Goal: Task Accomplishment & Management: Complete application form

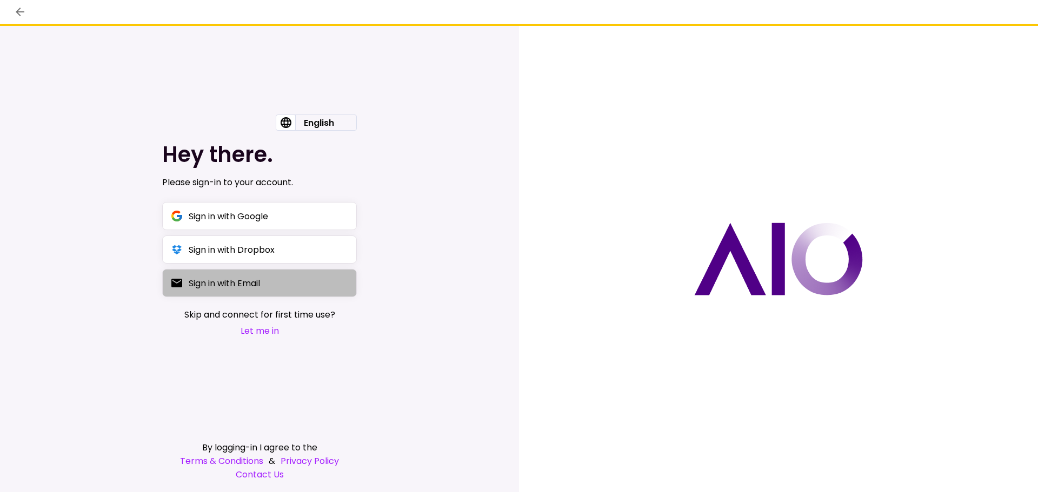
click at [218, 284] on div "Sign in with Email" at bounding box center [224, 284] width 71 height 14
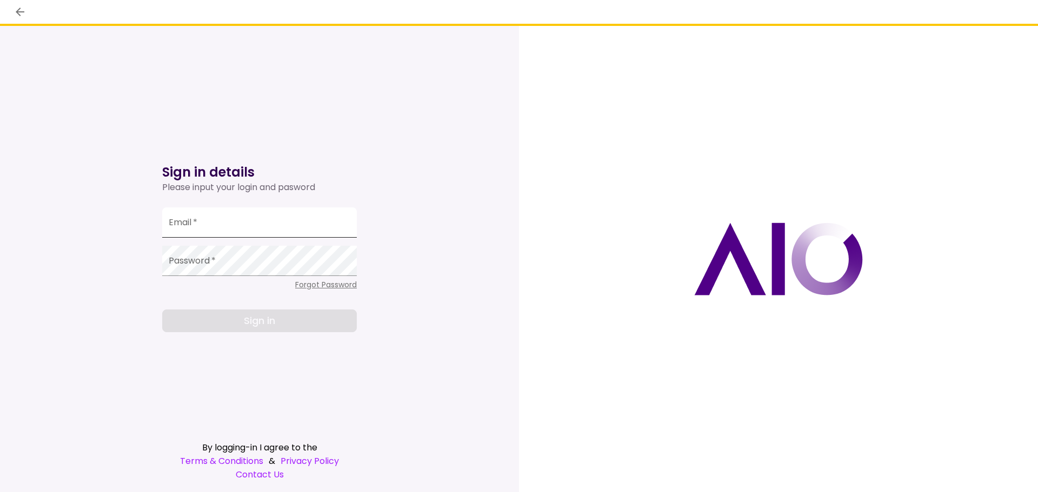
click at [208, 228] on input "Email   *" at bounding box center [259, 223] width 195 height 30
type input "**********"
click at [302, 285] on span "Forgot Password" at bounding box center [326, 284] width 62 height 11
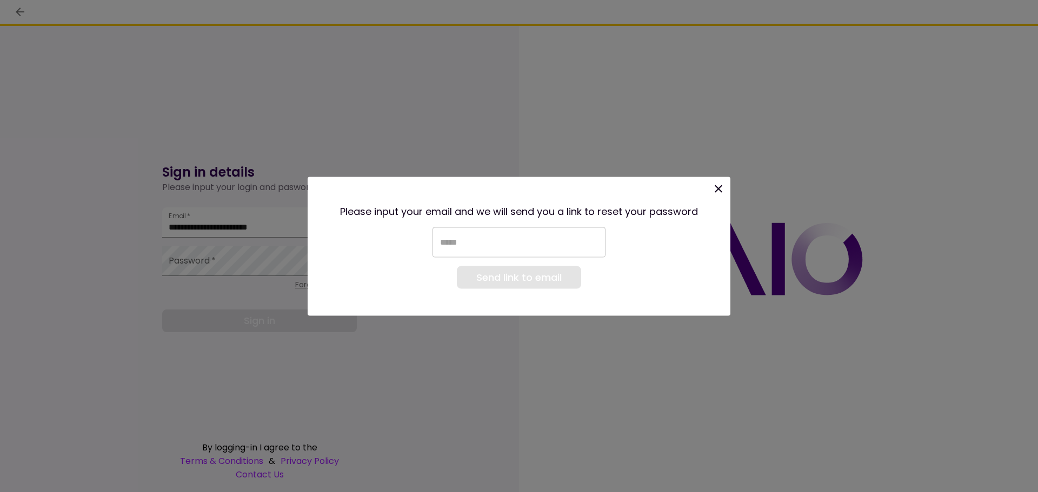
click at [459, 251] on input "email" at bounding box center [518, 242] width 173 height 30
type input "**********"
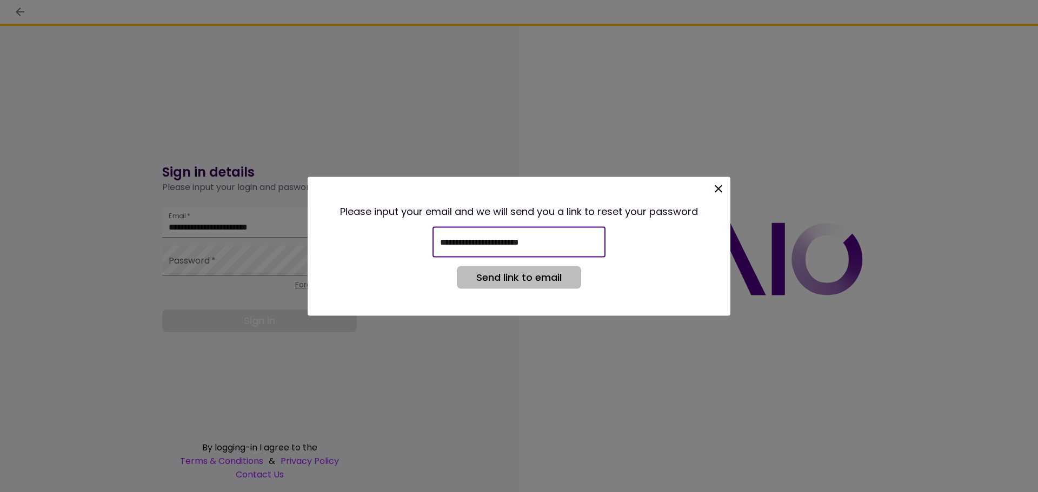
click at [524, 272] on button "Send link to email" at bounding box center [519, 277] width 124 height 23
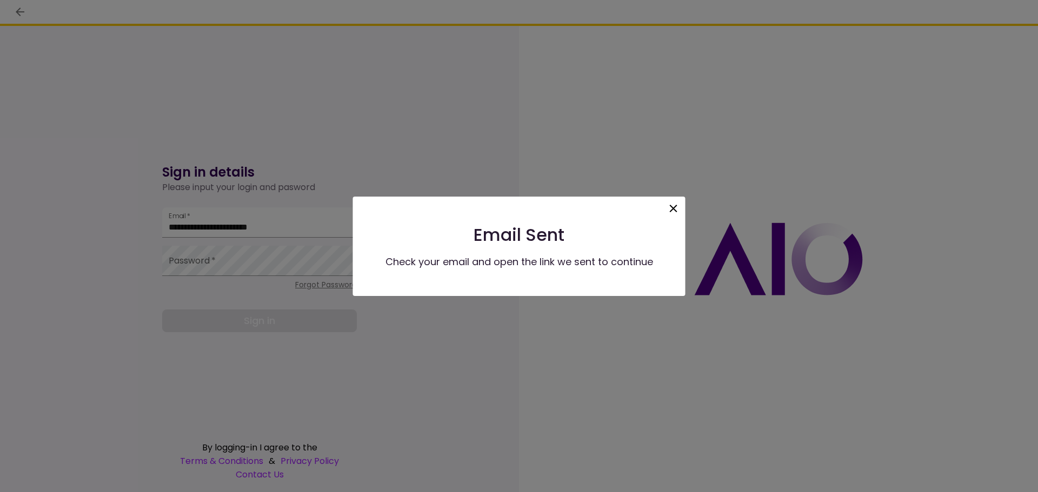
click at [677, 204] on icon at bounding box center [673, 208] width 13 height 13
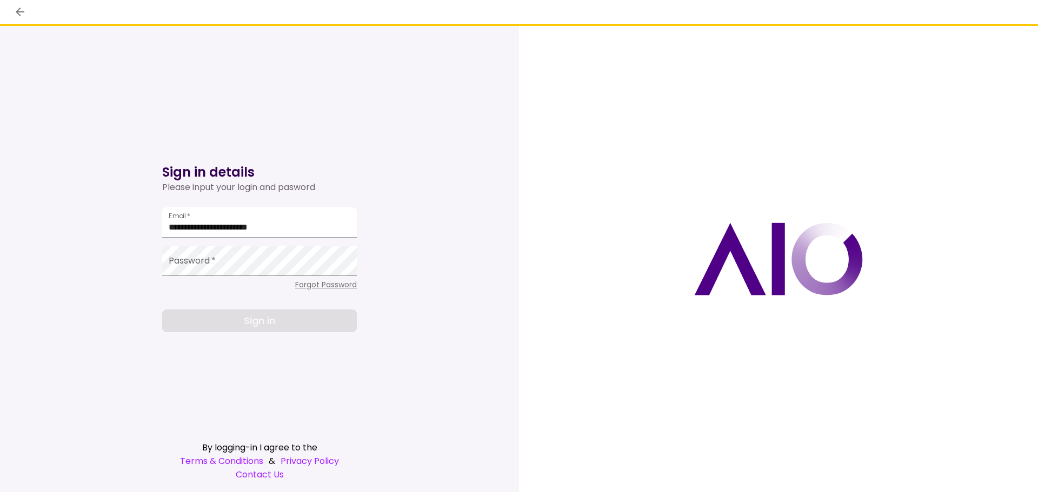
click at [249, 239] on div "**********" at bounding box center [259, 240] width 195 height 185
click at [253, 230] on input "**********" at bounding box center [259, 223] width 195 height 30
type input "**********"
click at [324, 291] on div "**********" at bounding box center [259, 240] width 195 height 185
click at [325, 287] on span "Forgot Password" at bounding box center [326, 284] width 62 height 11
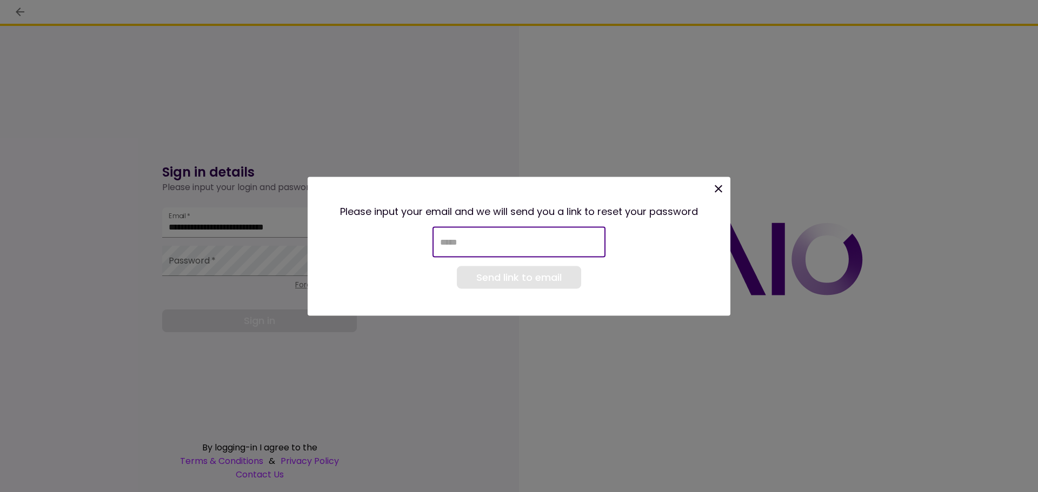
click at [463, 242] on input "email" at bounding box center [518, 242] width 173 height 30
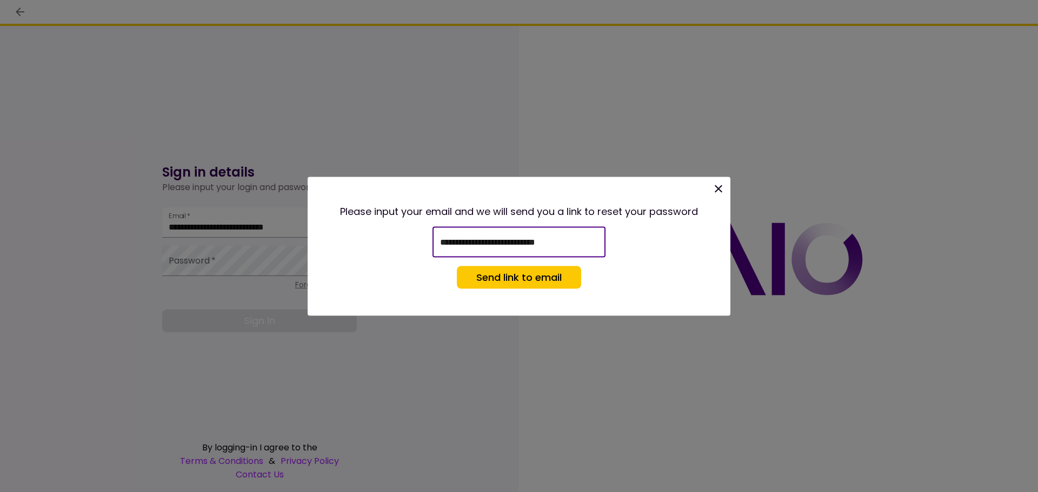
type input "**********"
click at [505, 270] on button "Send link to email" at bounding box center [519, 277] width 124 height 23
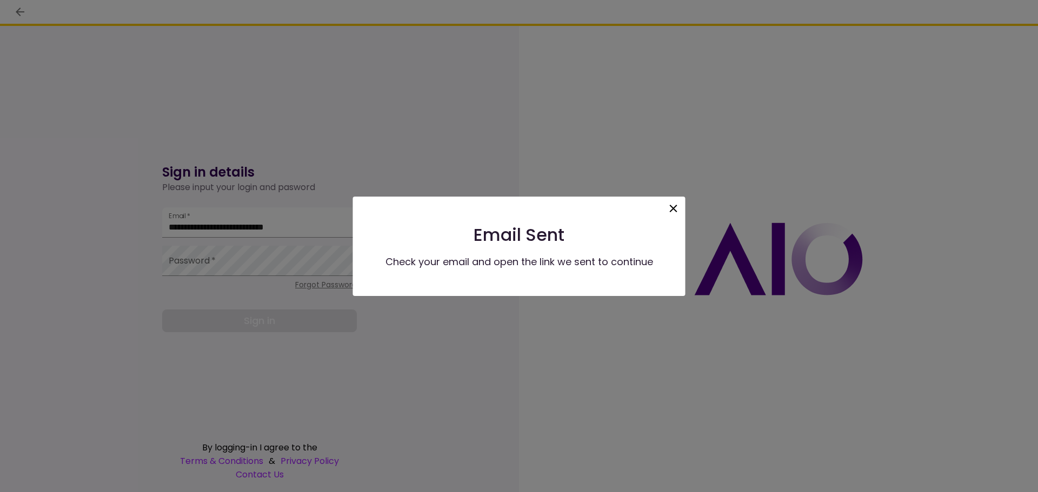
click at [673, 212] on icon at bounding box center [673, 208] width 13 height 13
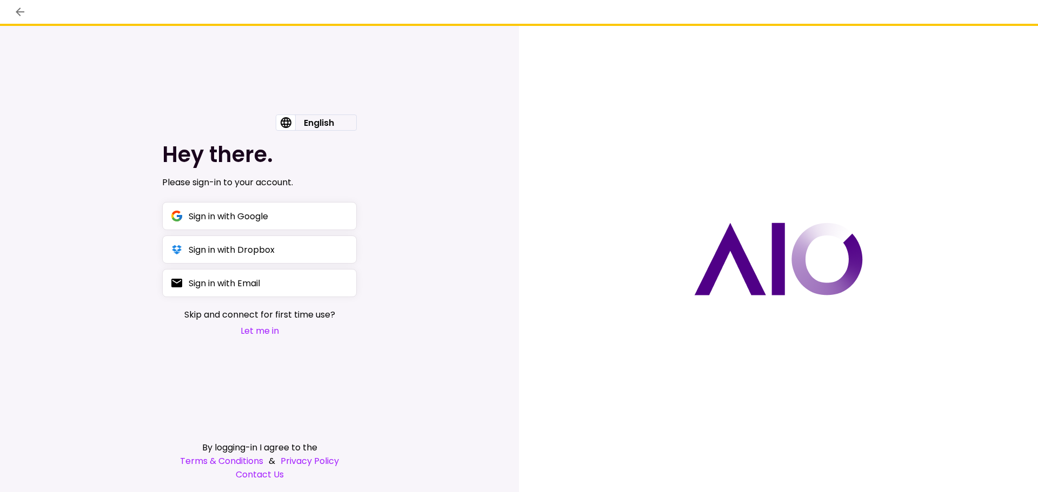
click at [252, 331] on button "Let me in" at bounding box center [259, 331] width 151 height 14
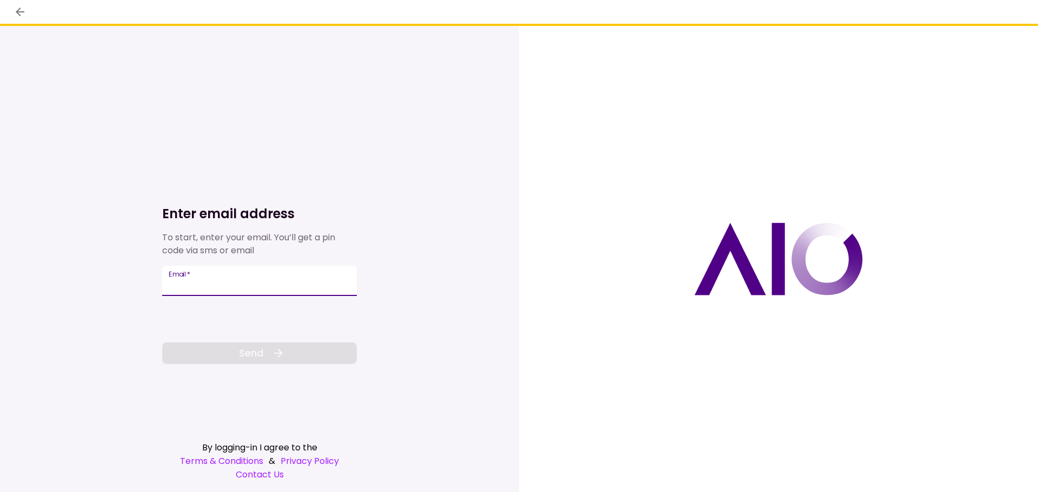
click at [198, 286] on input "Email   *" at bounding box center [259, 281] width 195 height 30
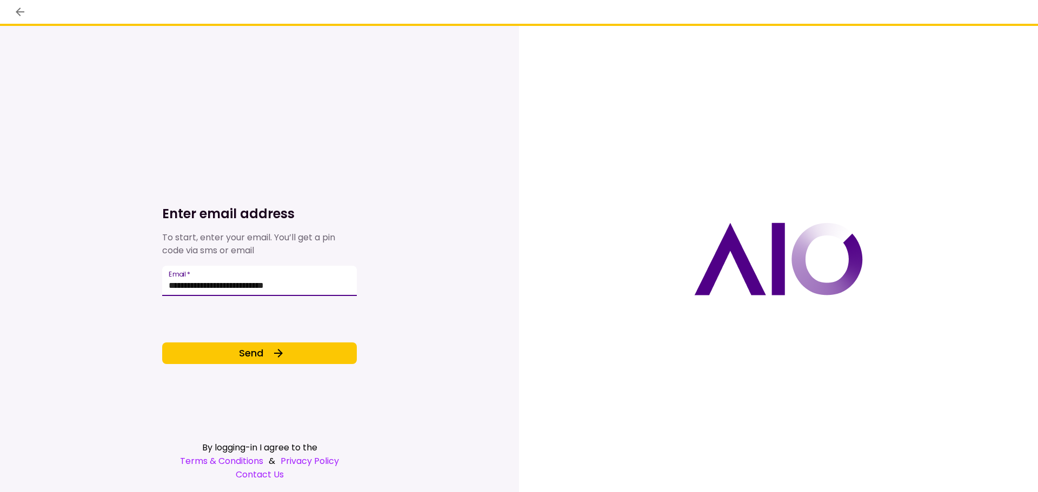
type input "**********"
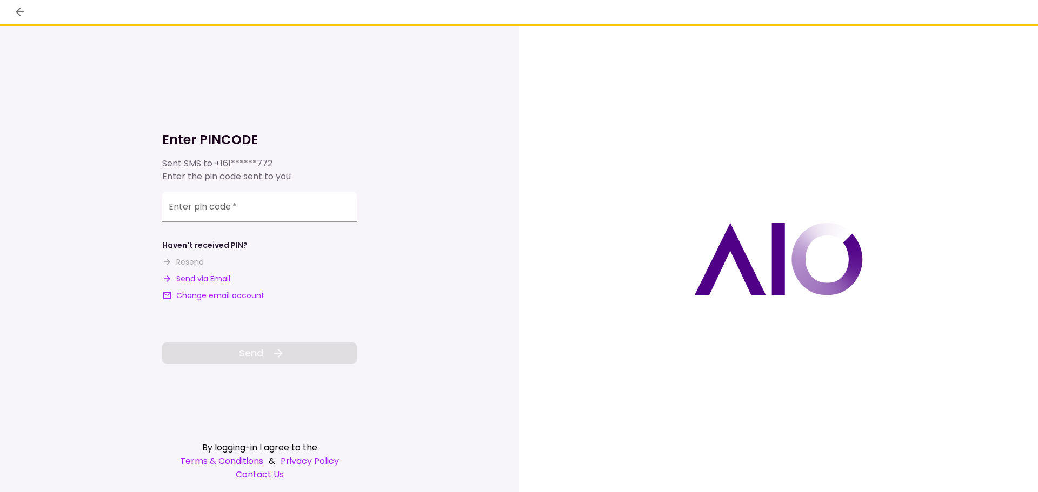
click at [195, 280] on button "Send via Email" at bounding box center [196, 278] width 68 height 11
click at [290, 212] on input "**********" at bounding box center [259, 208] width 195 height 30
paste input "******"
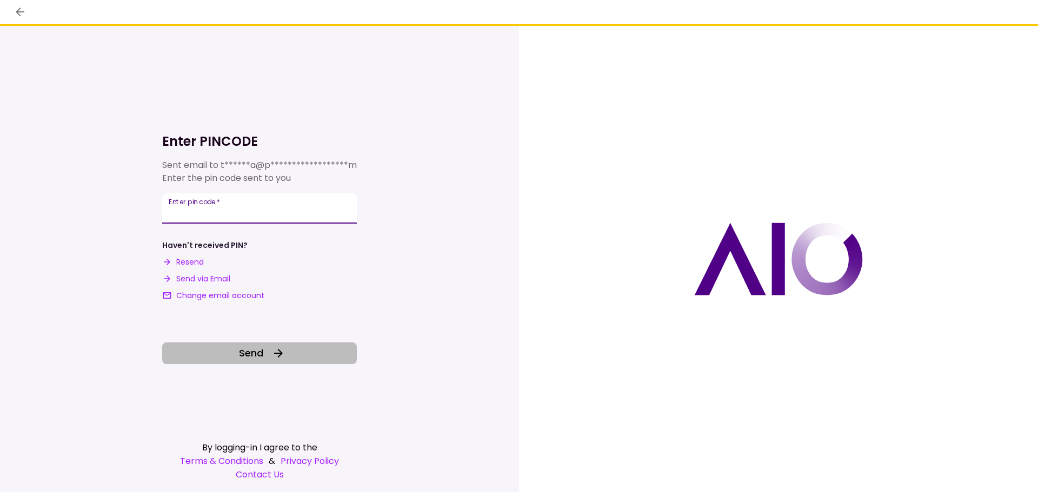
type input "******"
click at [257, 346] on span "Send" at bounding box center [251, 353] width 24 height 15
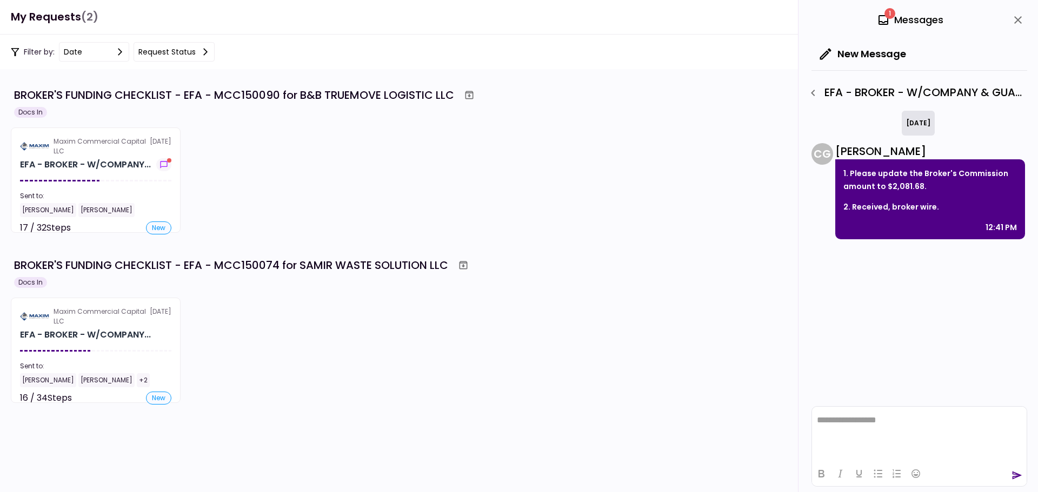
drag, startPoint x: 464, startPoint y: 1, endPoint x: 383, endPoint y: 1, distance: 81.1
click at [383, 1] on header "**********" at bounding box center [519, 17] width 1038 height 35
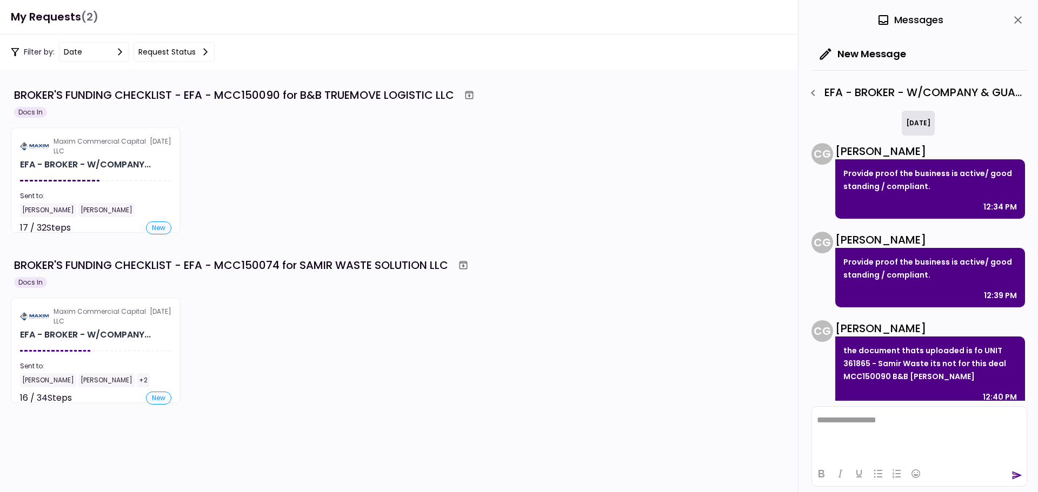
scroll to position [13, 0]
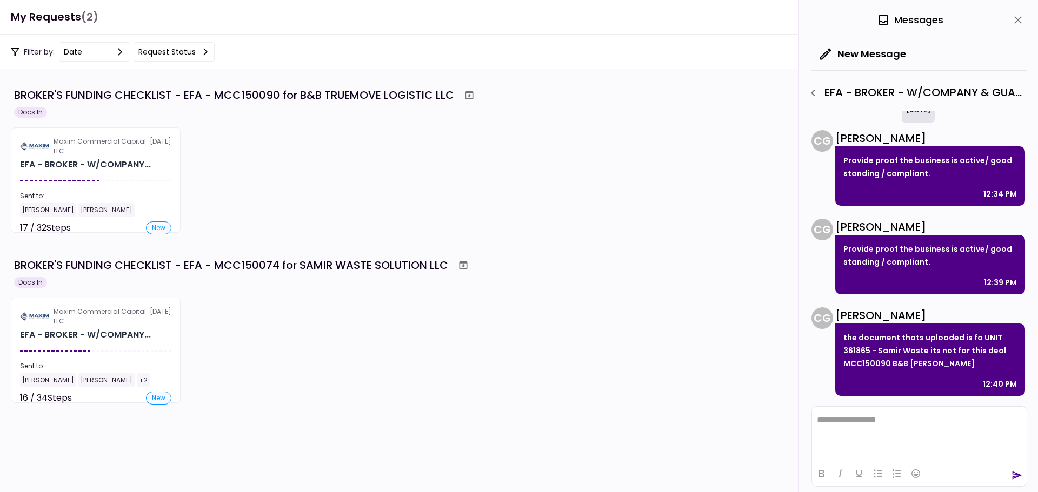
click at [432, 155] on div "Maxim Commercial Capital LLC [DATE] EFA - BROKER - W/COMPANY... Sent to: [PERSO…" at bounding box center [519, 180] width 1016 height 105
click at [38, 111] on div "Docs In" at bounding box center [30, 112] width 33 height 11
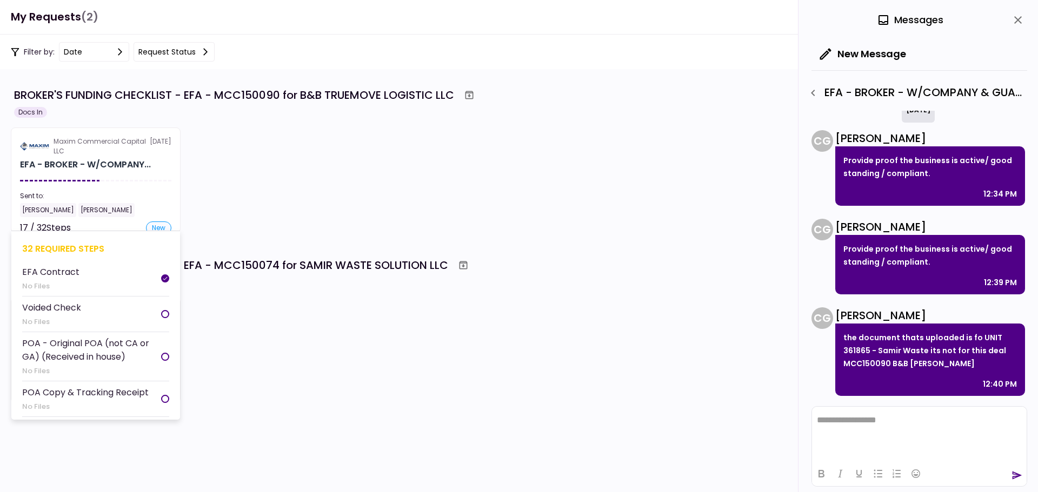
click at [132, 177] on section "Maxim Commercial Capital LLC [DATE] EFA - BROKER - W/COMPANY... Sent to: [PERSO…" at bounding box center [96, 180] width 170 height 105
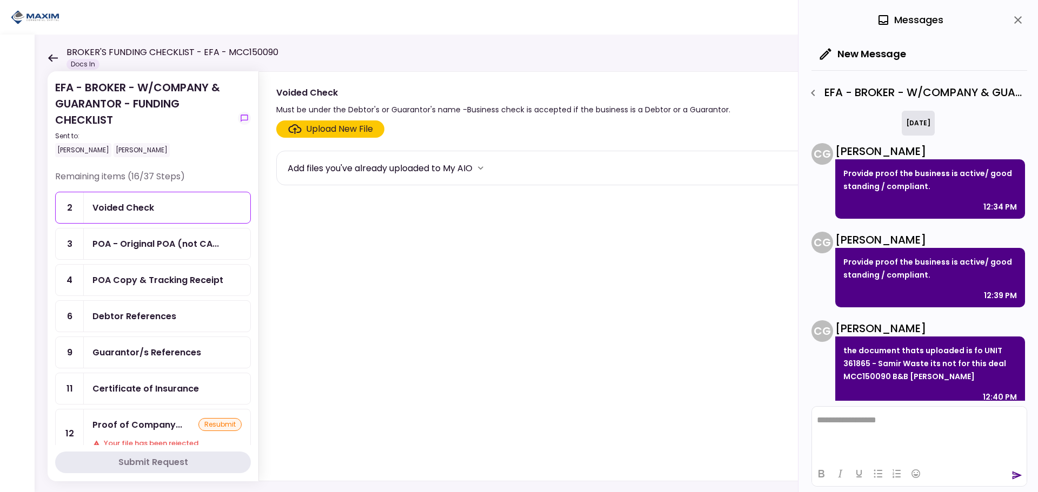
click at [537, 285] on section "Upload New File Add files you've already uploaded to My AIO" at bounding box center [637, 299] width 722 height 356
click at [158, 286] on div "POA Copy & Tracking Receipt" at bounding box center [157, 280] width 131 height 14
click at [320, 126] on div "Upload New File" at bounding box center [339, 129] width 67 height 13
click at [0, 0] on input "Upload New File" at bounding box center [0, 0] width 0 height 0
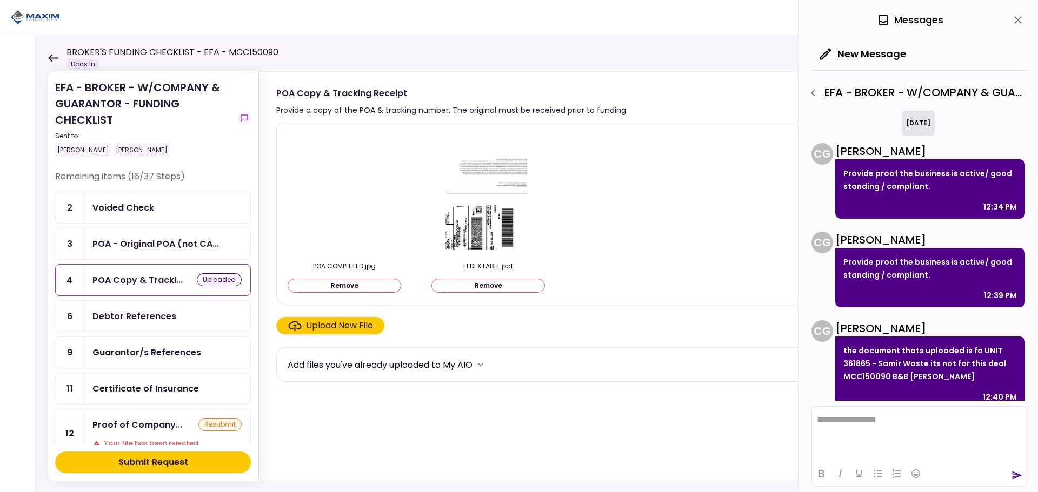
click at [359, 364] on div "Add files you've already uploaded to My AIO" at bounding box center [380, 365] width 185 height 14
click at [840, 429] on html "**********" at bounding box center [919, 420] width 215 height 27
click at [1011, 473] on icon "send" at bounding box center [1016, 475] width 11 height 11
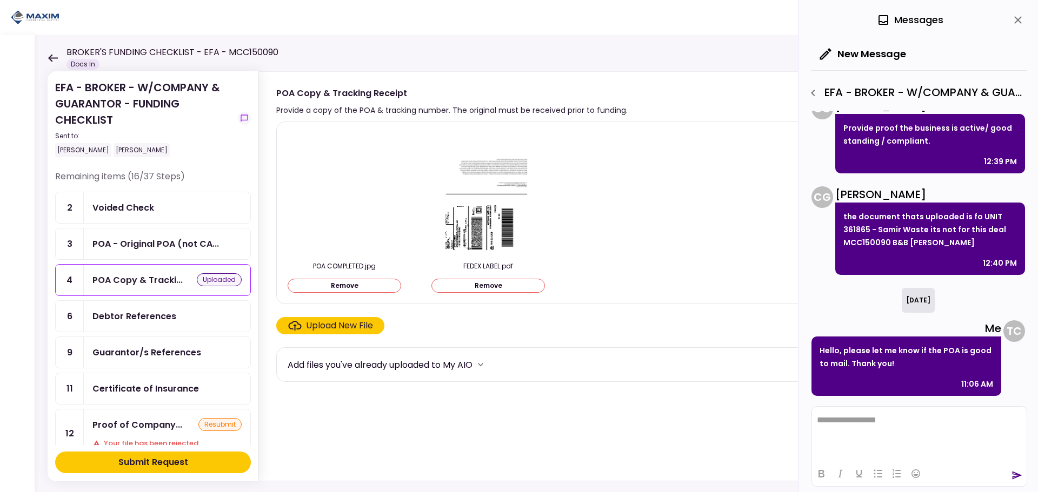
click at [139, 458] on div "Submit Request" at bounding box center [153, 462] width 70 height 13
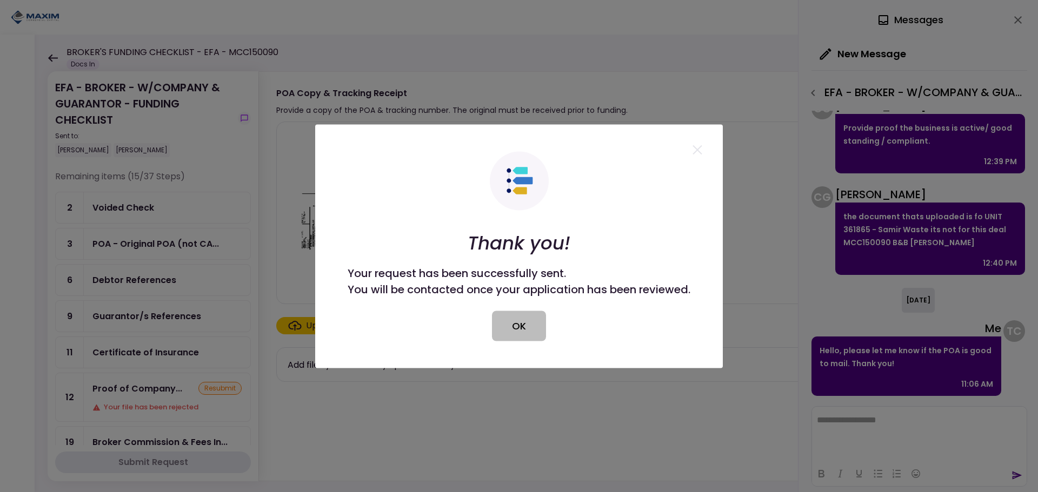
click at [526, 327] on button "OK" at bounding box center [519, 326] width 54 height 30
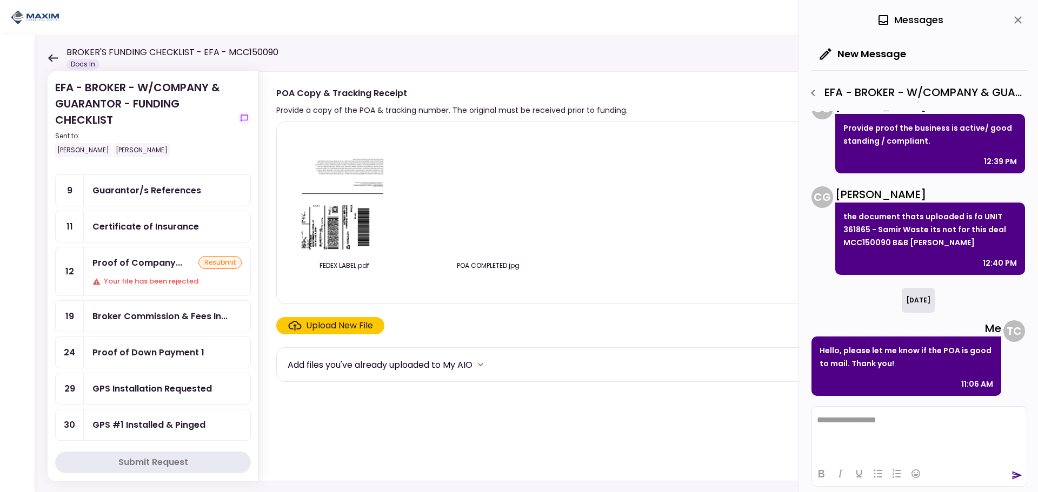
scroll to position [0, 0]
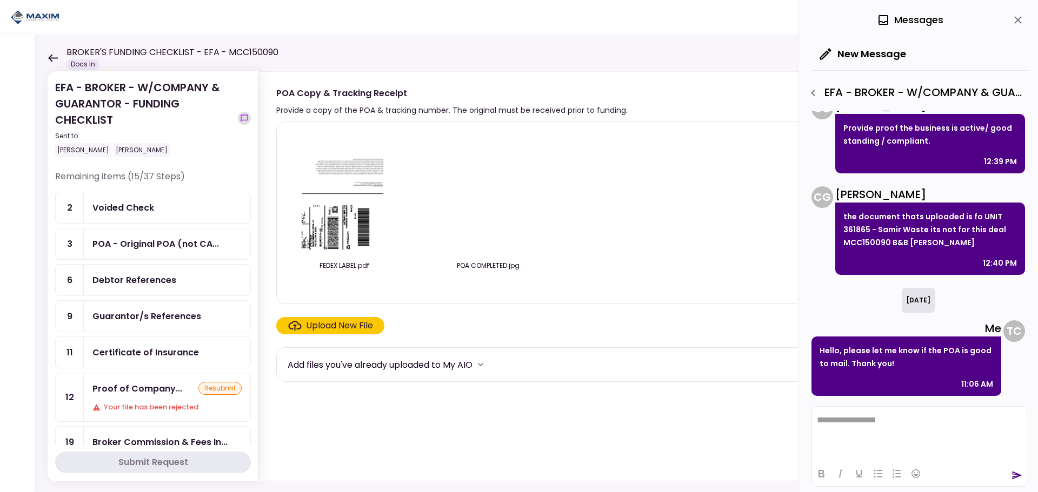
click at [239, 121] on button "show-messages" at bounding box center [244, 118] width 13 height 13
click at [46, 59] on div "EFA - BROKER - W/COMPANY & GUARANTOR - FUNDING CHECKLIST Sent to: [PERSON_NAME]…" at bounding box center [536, 264] width 1003 height 458
click at [1021, 22] on icon "close" at bounding box center [1017, 20] width 13 height 13
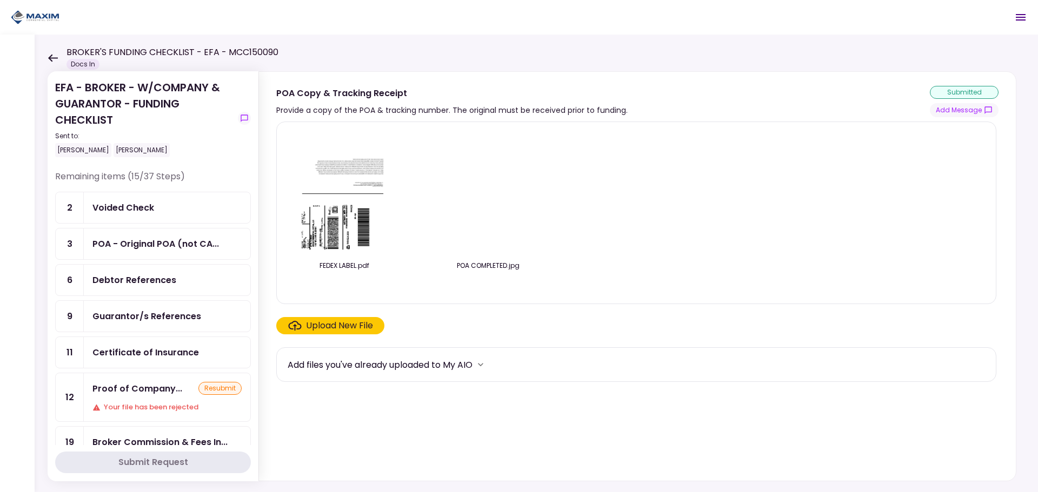
click at [1020, 22] on icon "Open menu" at bounding box center [1020, 17] width 13 height 13
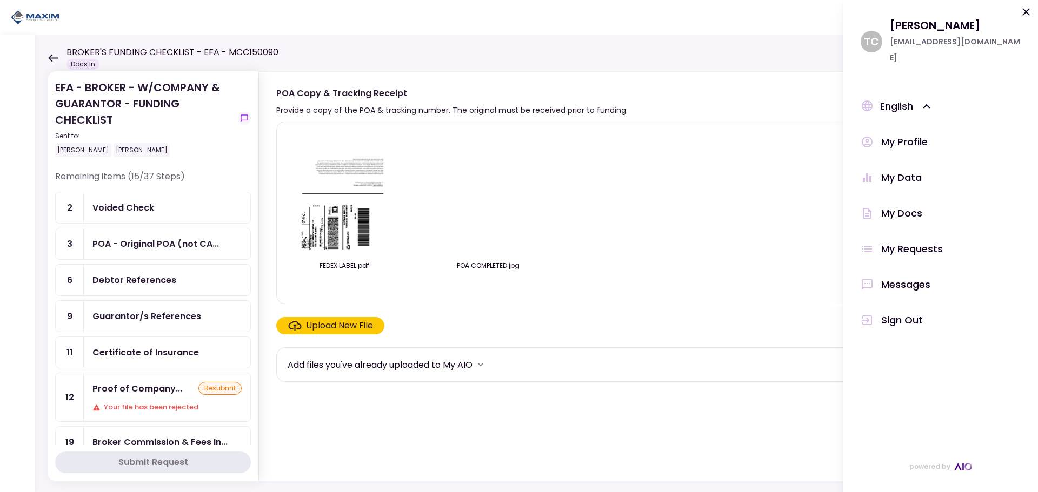
click at [359, 325] on div "Upload New File" at bounding box center [339, 325] width 67 height 13
click at [0, 0] on input "Upload New File" at bounding box center [0, 0] width 0 height 0
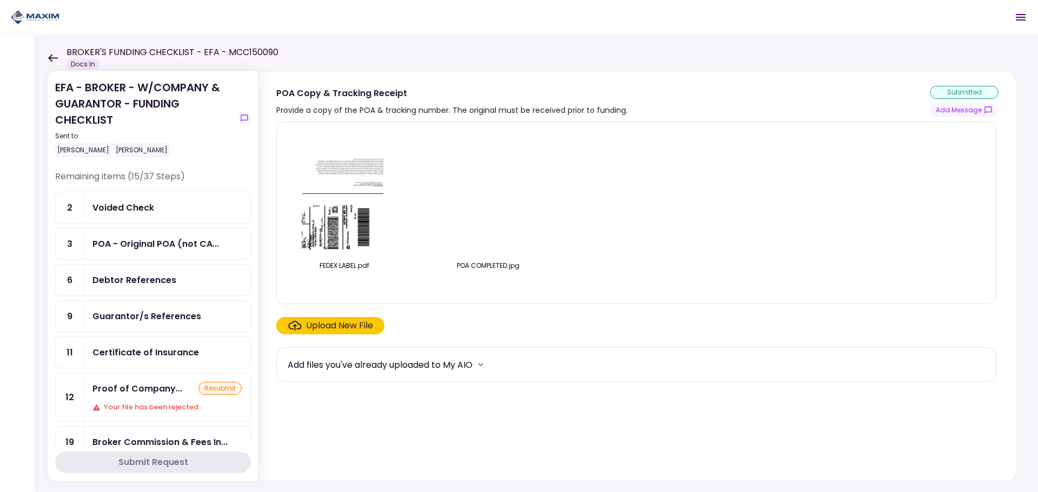
click at [984, 94] on div "submitted" at bounding box center [964, 92] width 69 height 13
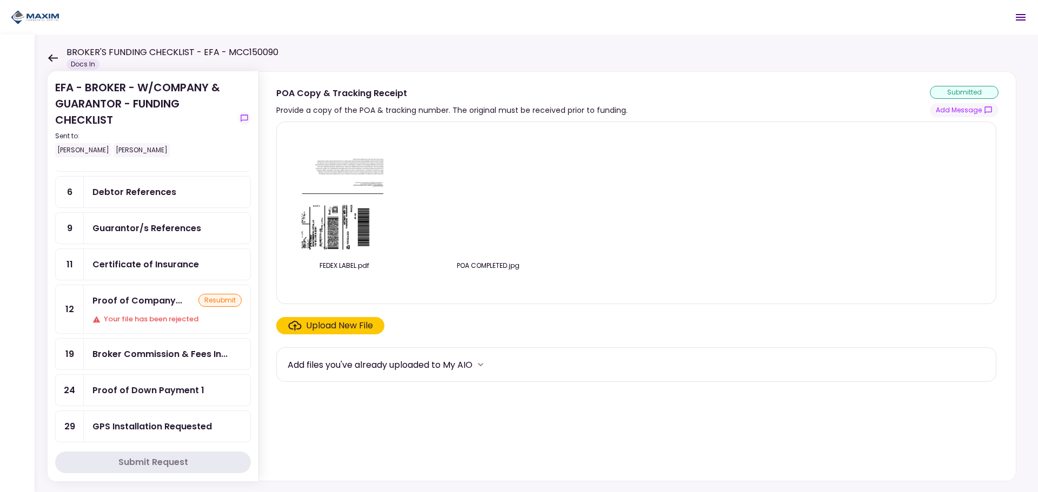
scroll to position [126, 0]
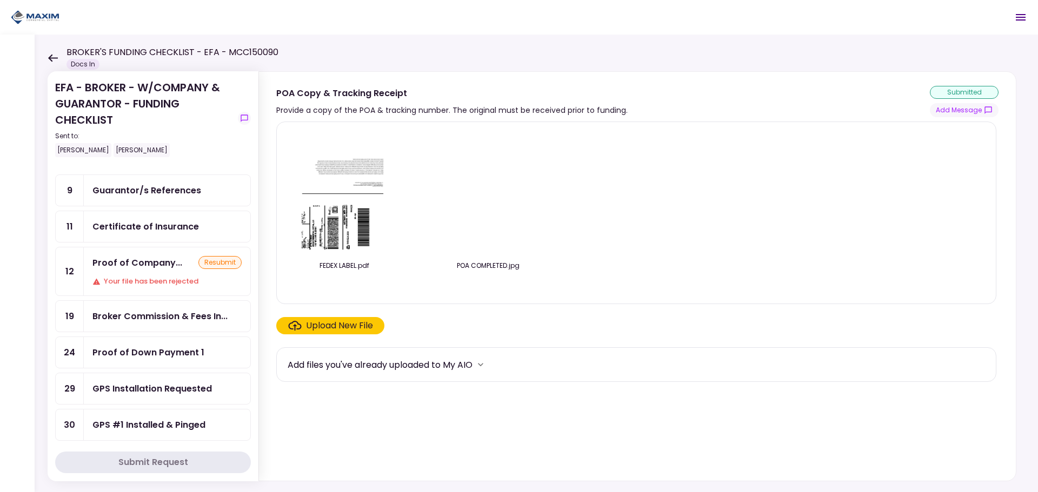
click at [156, 329] on div "Broker Commission & Fees In..." at bounding box center [167, 316] width 166 height 31
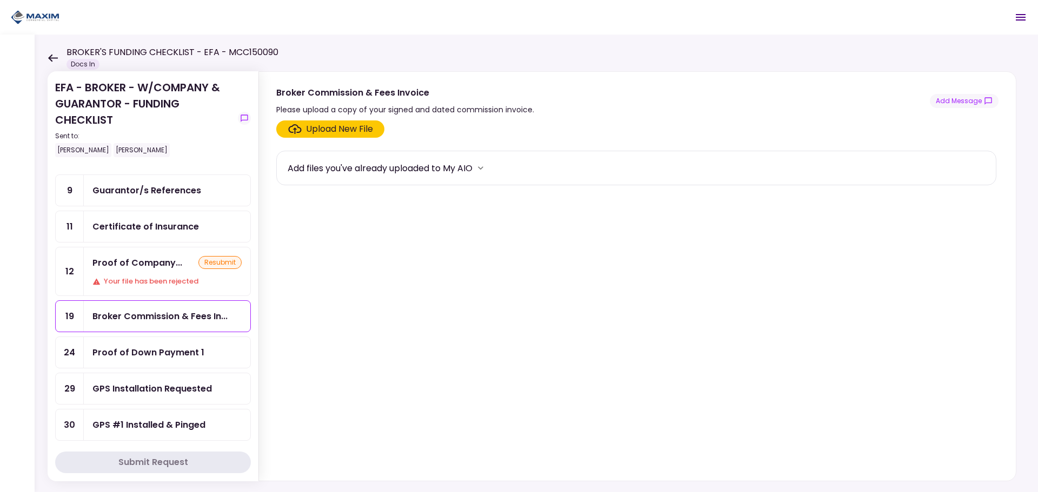
click at [189, 277] on div "Your file has been rejected" at bounding box center [166, 281] width 149 height 11
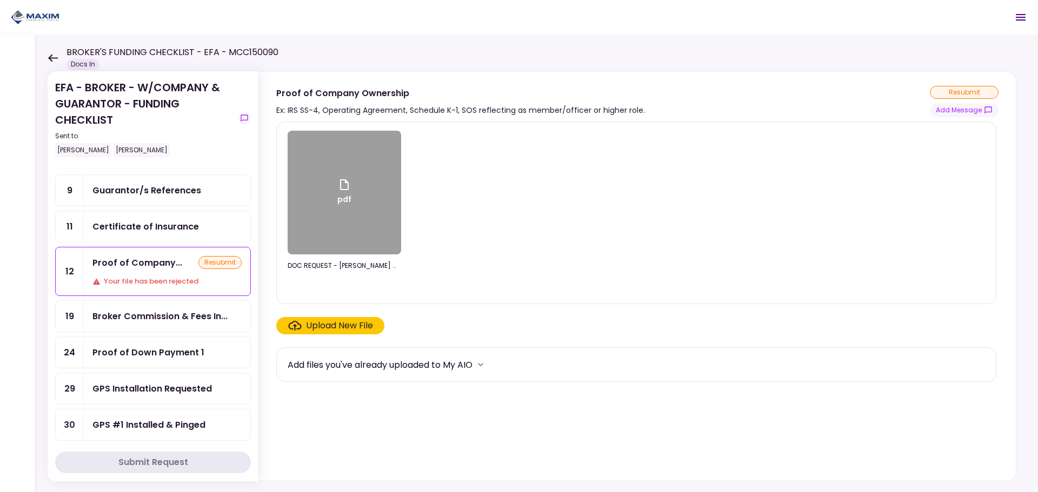
click at [391, 225] on div "pdf" at bounding box center [344, 193] width 113 height 124
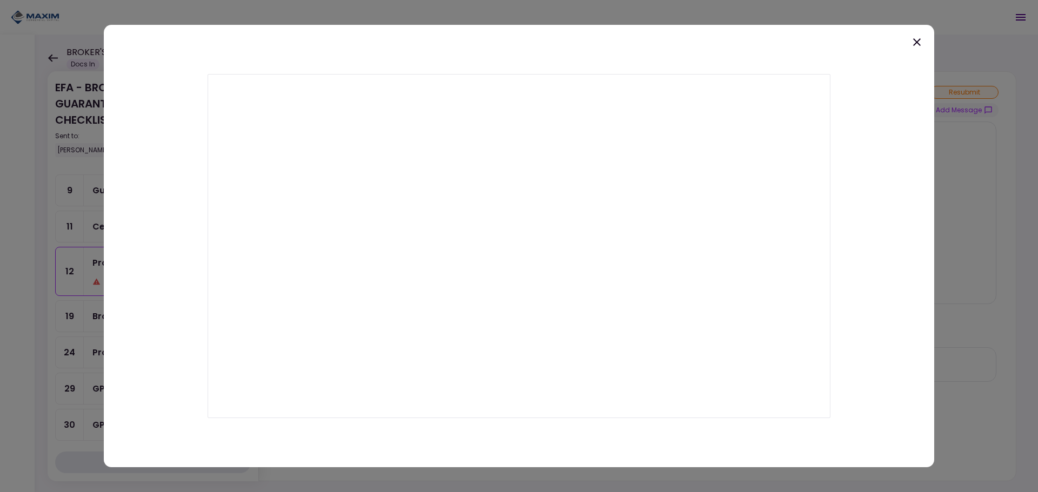
click at [912, 40] on icon at bounding box center [916, 42] width 13 height 13
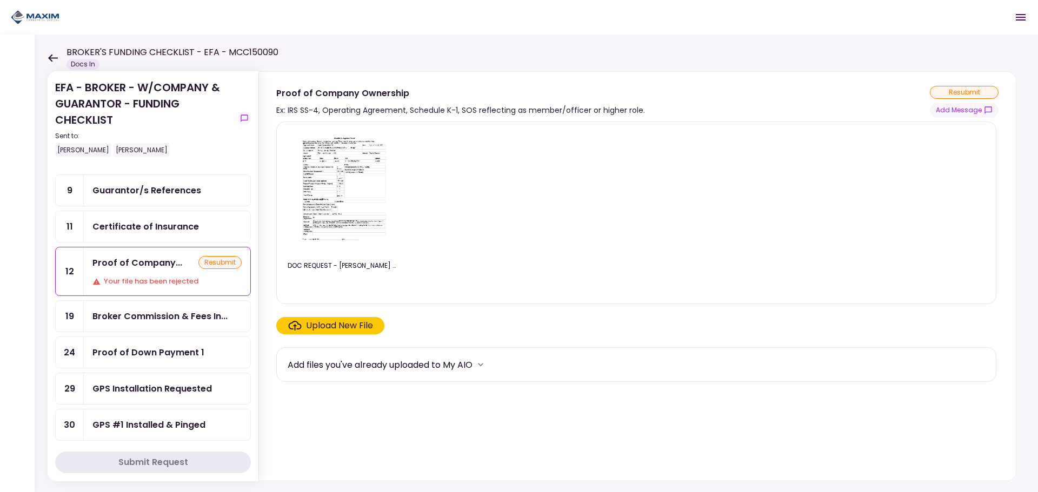
click at [330, 323] on div "Upload New File" at bounding box center [339, 325] width 67 height 13
click at [0, 0] on input "Upload New File" at bounding box center [0, 0] width 0 height 0
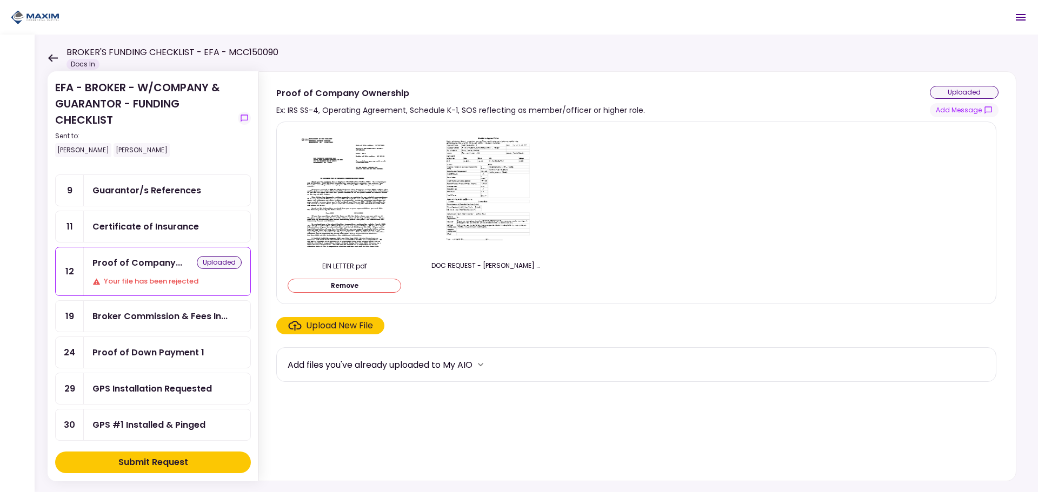
drag, startPoint x: 494, startPoint y: 165, endPoint x: 482, endPoint y: 166, distance: 13.0
click at [482, 166] on img at bounding box center [488, 193] width 96 height 124
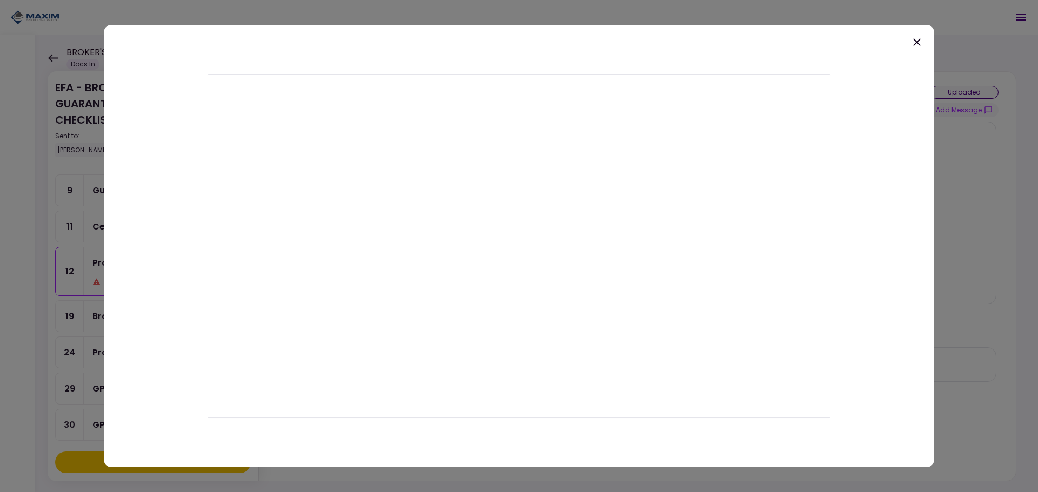
click at [925, 46] on div at bounding box center [519, 246] width 830 height 443
click at [914, 39] on icon at bounding box center [916, 42] width 13 height 13
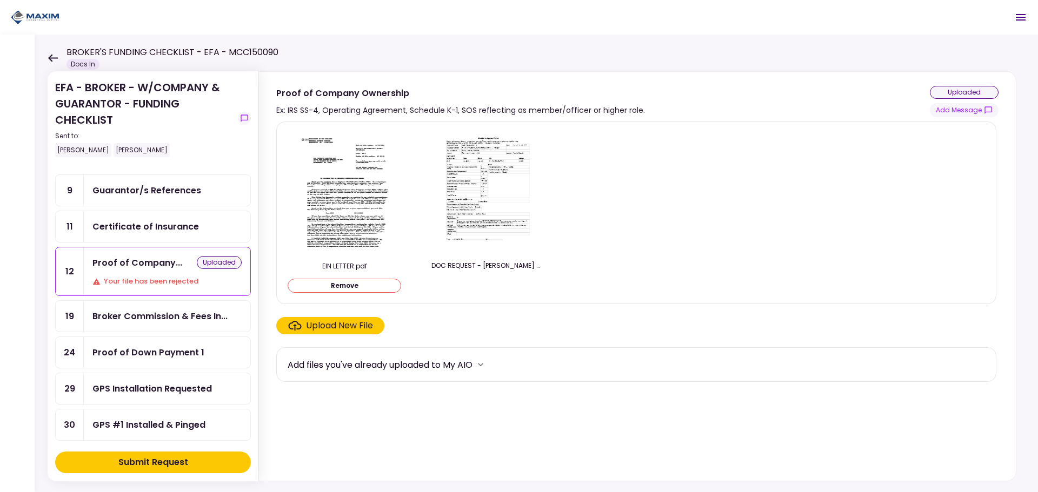
click at [955, 96] on div "uploaded" at bounding box center [964, 92] width 69 height 13
click at [351, 178] on img at bounding box center [344, 193] width 96 height 124
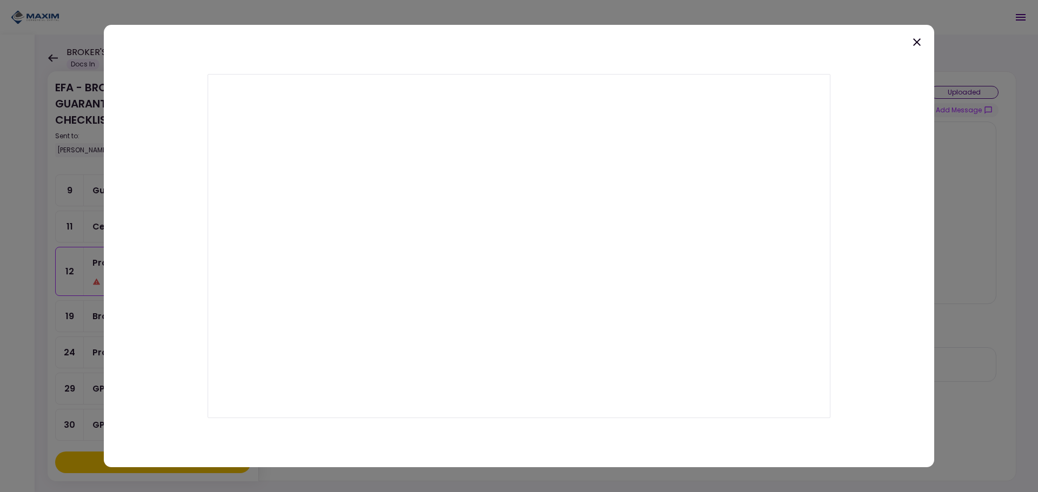
click at [921, 43] on icon at bounding box center [916, 42] width 13 height 13
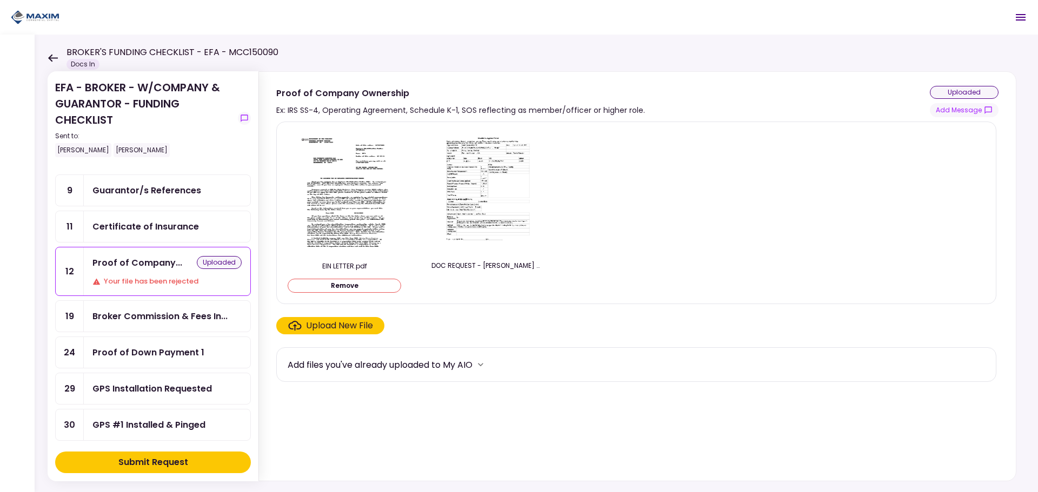
click at [487, 278] on div "DOC REQUEST - [PERSON_NAME] WASTE SOLUTION LLC - UNIT 361865.pdf" at bounding box center [487, 277] width 113 height 32
click at [203, 265] on div "uploaded" at bounding box center [219, 262] width 45 height 13
click at [392, 305] on section "EIN LETTER.pdf Remove DOC REQUEST - SAMIR WASTE SOLUTION LLC - UNIT 361865.pdf …" at bounding box center [637, 299] width 722 height 355
click at [131, 327] on div "Broker Commission & Fees In..." at bounding box center [167, 316] width 166 height 31
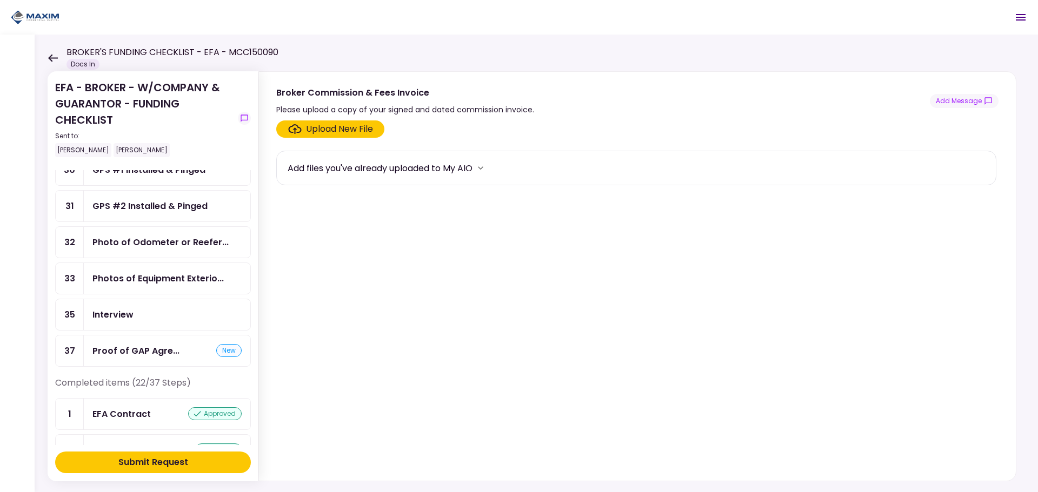
scroll to position [378, 0]
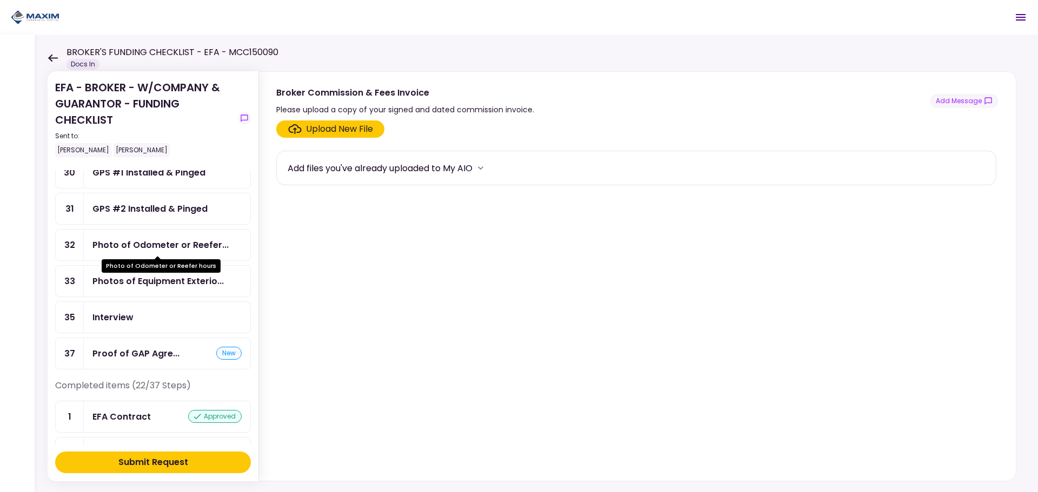
click at [126, 251] on div "Photo of Odometer or Reefer..." at bounding box center [160, 245] width 136 height 14
click at [345, 135] on div "Upload New File" at bounding box center [339, 129] width 67 height 13
click at [0, 0] on input "Upload New File" at bounding box center [0, 0] width 0 height 0
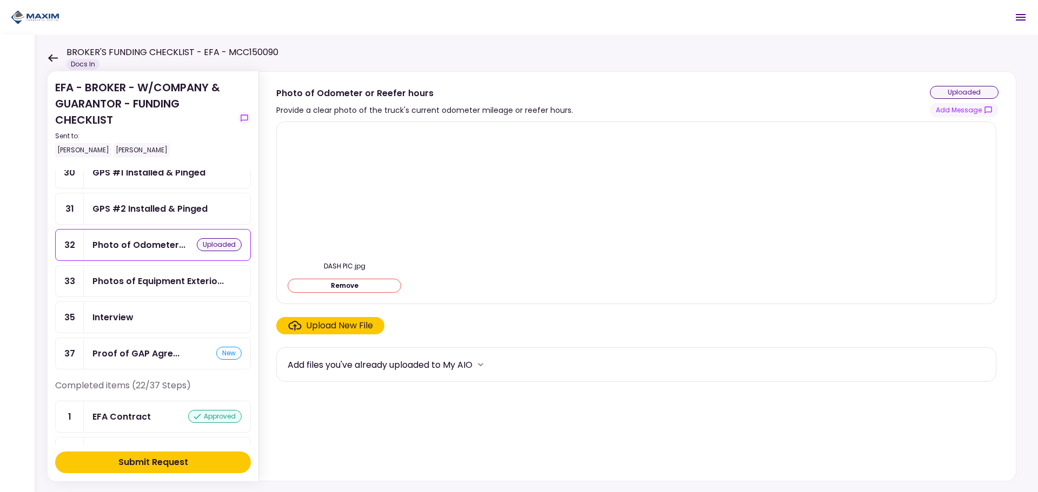
click at [188, 459] on div "Submit Request" at bounding box center [153, 462] width 70 height 13
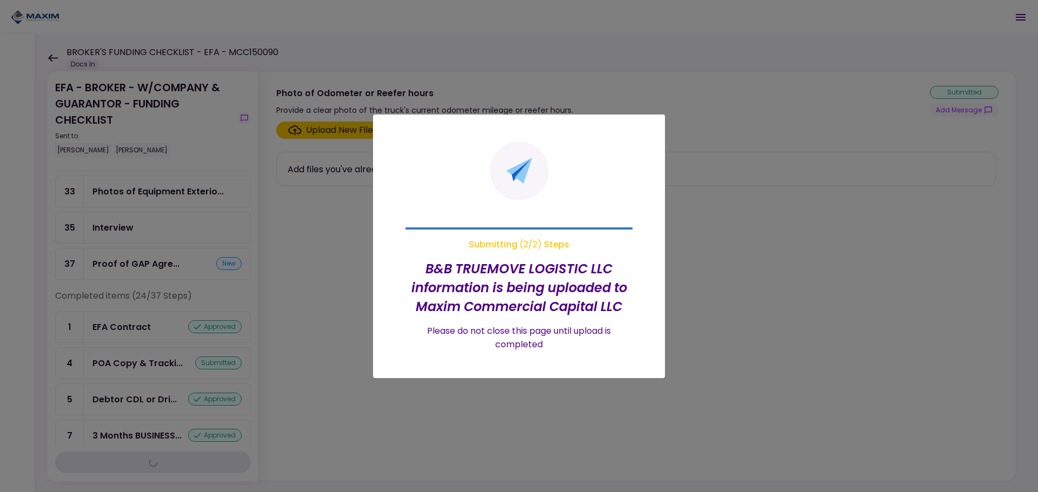
scroll to position [325, 0]
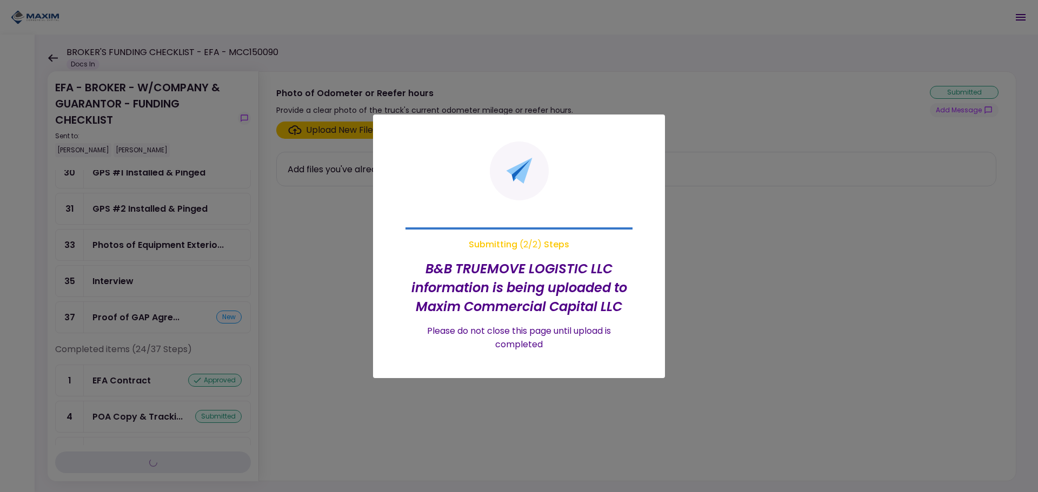
click at [569, 412] on div at bounding box center [519, 246] width 1038 height 492
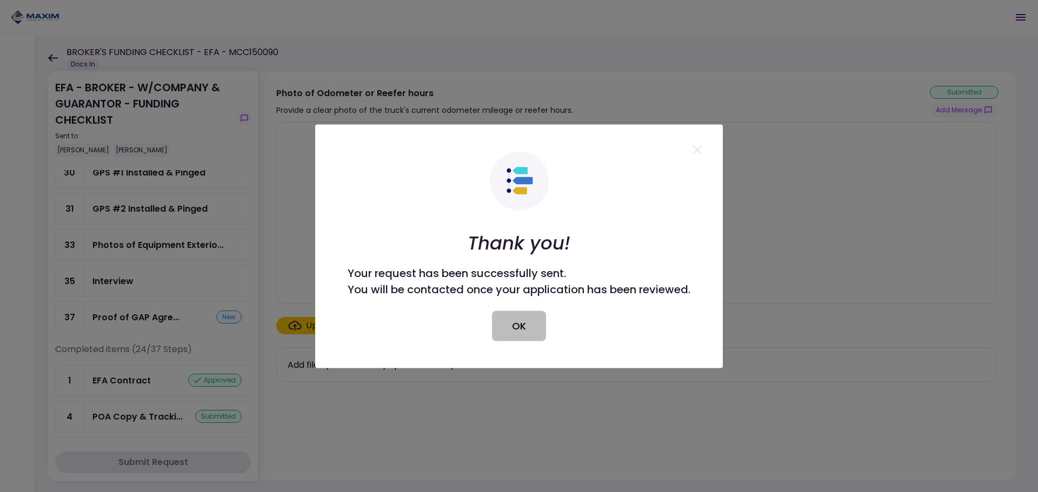
click at [511, 319] on button "OK" at bounding box center [519, 326] width 54 height 30
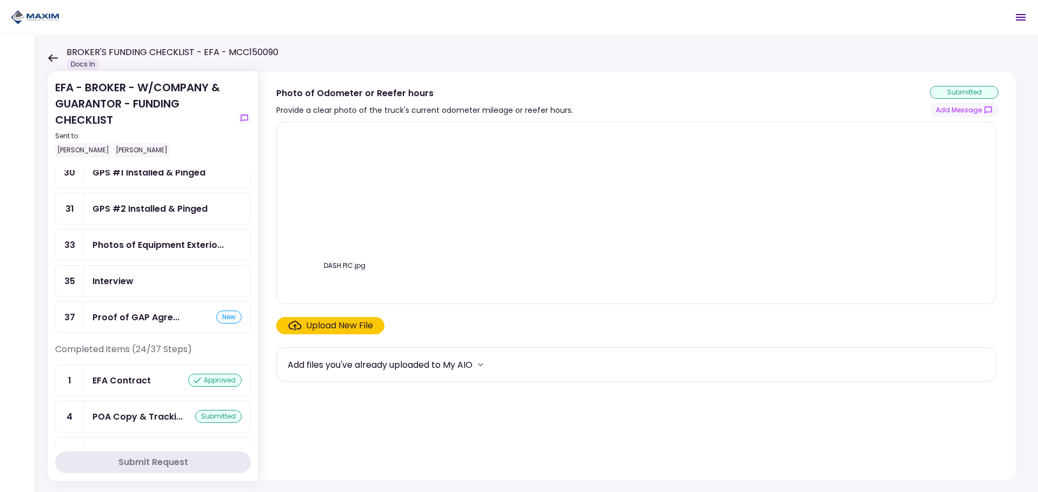
scroll to position [199, 0]
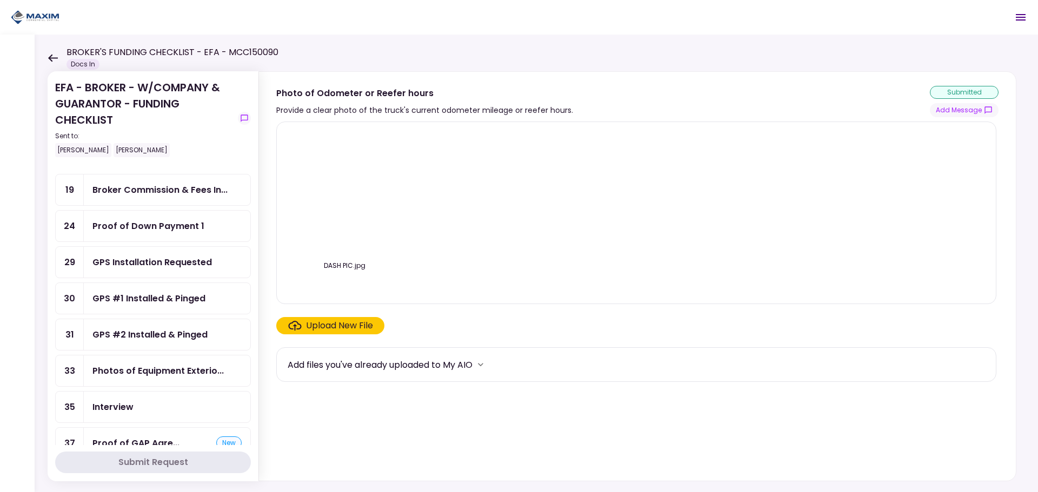
click at [165, 230] on div "Proof of Down Payment 1" at bounding box center [148, 226] width 112 height 14
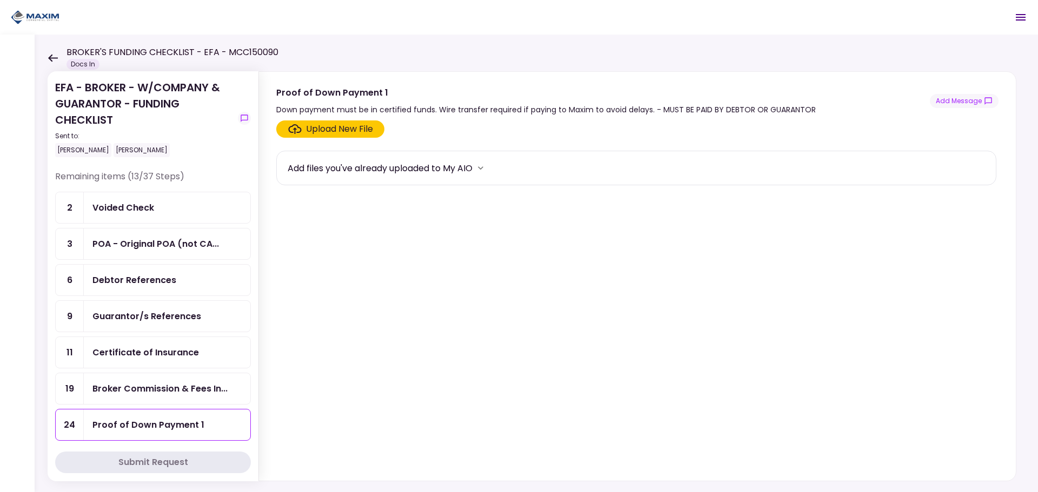
click at [156, 213] on div "Voided Check" at bounding box center [166, 208] width 149 height 14
click at [156, 239] on div "POA - Original POA (not CA..." at bounding box center [155, 244] width 126 height 14
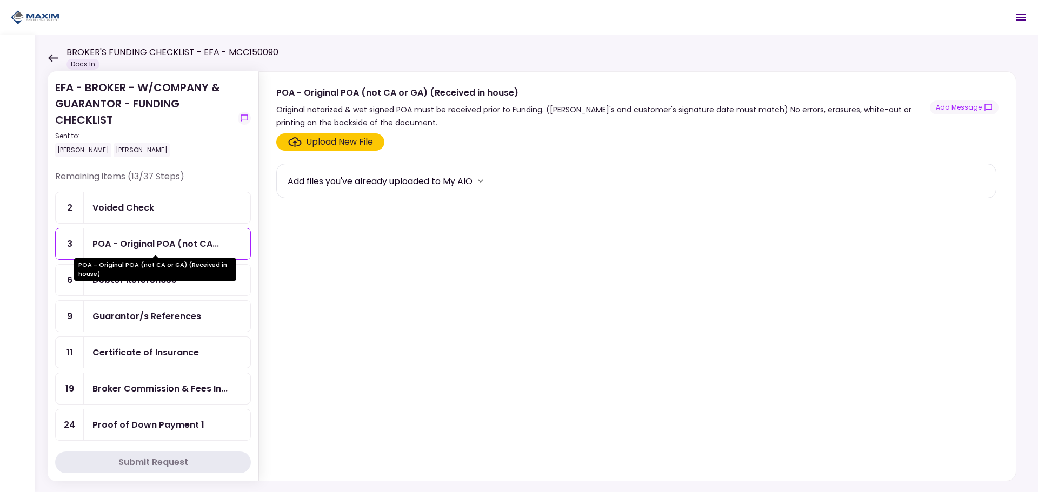
click at [172, 278] on div "POA - Original POA (not CA or GA) (Received in house)" at bounding box center [155, 269] width 162 height 23
click at [586, 342] on section "Upload New File Add files you've already uploaded to My AIO" at bounding box center [637, 304] width 722 height 343
click at [116, 288] on div "Debtor References" at bounding box center [167, 280] width 166 height 31
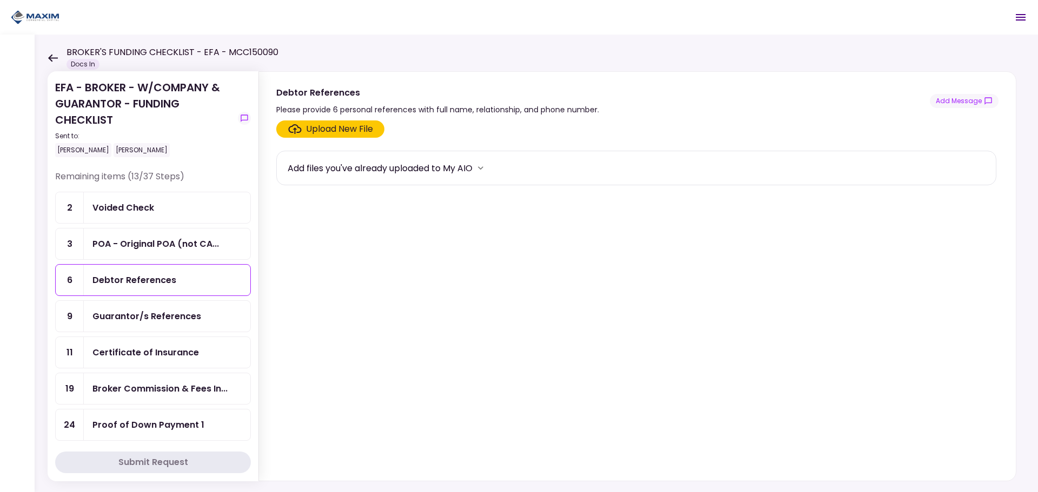
click at [209, 310] on div "Guarantor/s References" at bounding box center [166, 317] width 149 height 14
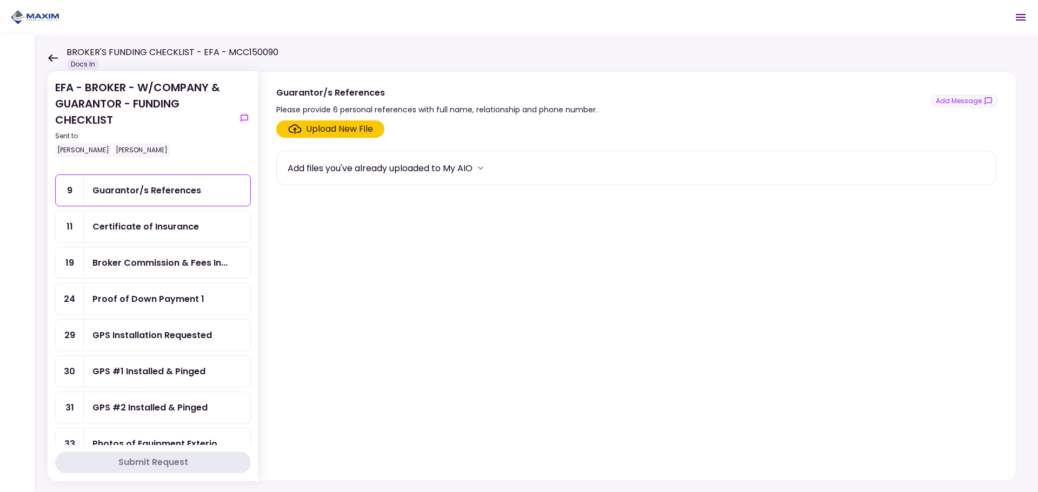
click at [165, 270] on div "Broker Commission & Fees In..." at bounding box center [167, 263] width 166 height 31
click at [350, 129] on div "Upload New File" at bounding box center [339, 129] width 67 height 13
click at [0, 0] on input "Upload New File" at bounding box center [0, 0] width 0 height 0
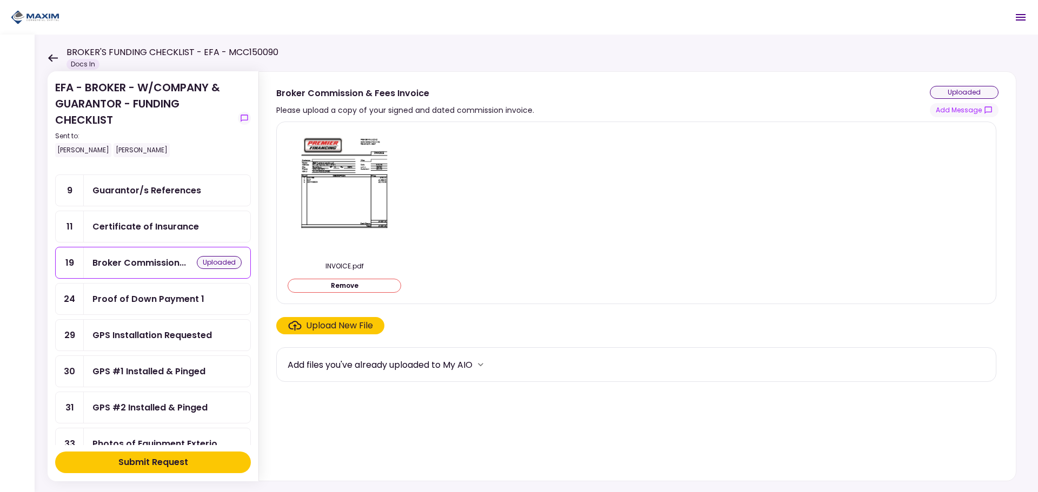
scroll to position [252, 0]
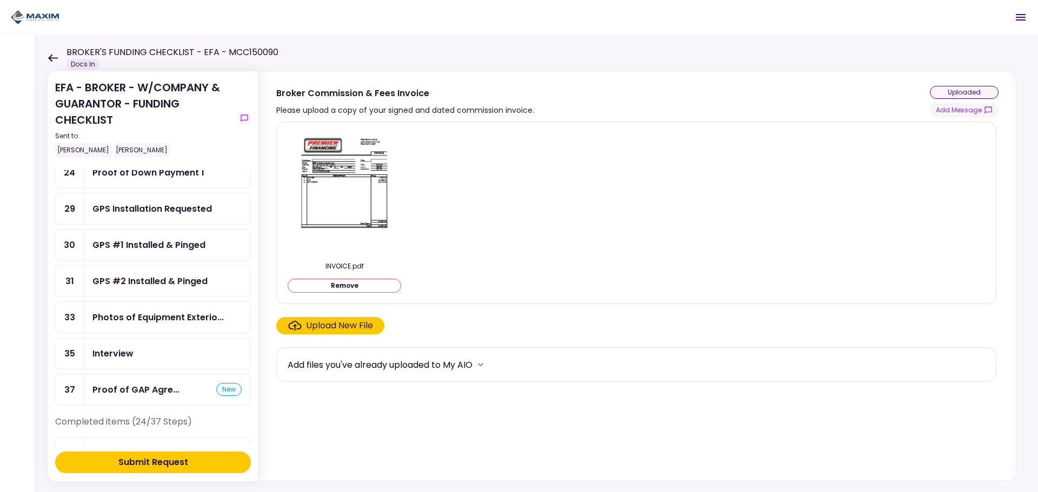
click at [145, 310] on div "Photos of Equipment Exterio..." at bounding box center [167, 317] width 166 height 31
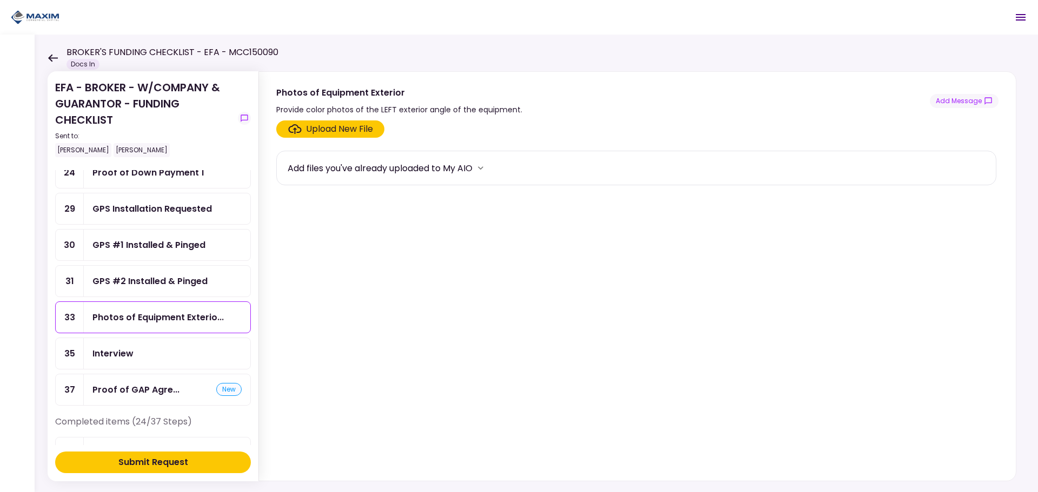
click at [329, 128] on div "Upload New File" at bounding box center [339, 129] width 67 height 13
click at [0, 0] on input "Upload New File" at bounding box center [0, 0] width 0 height 0
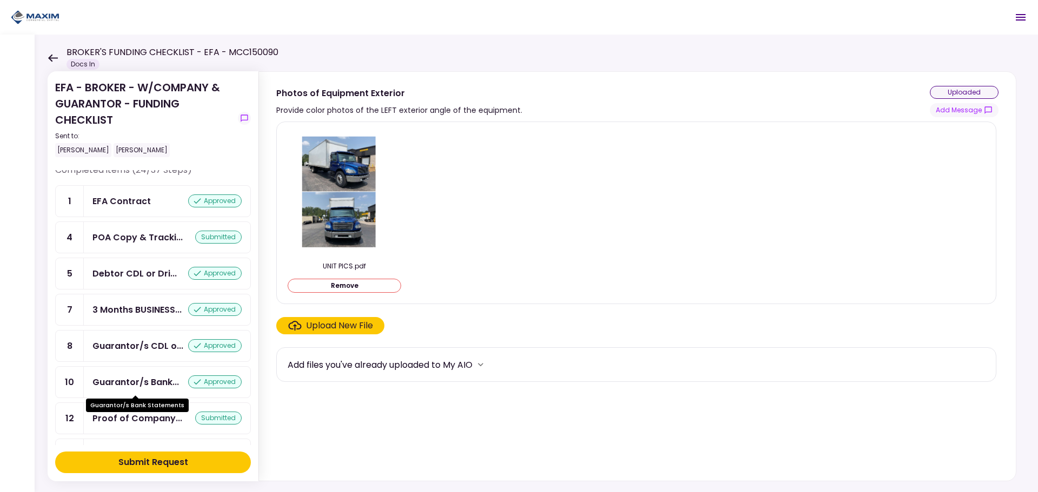
scroll to position [378, 0]
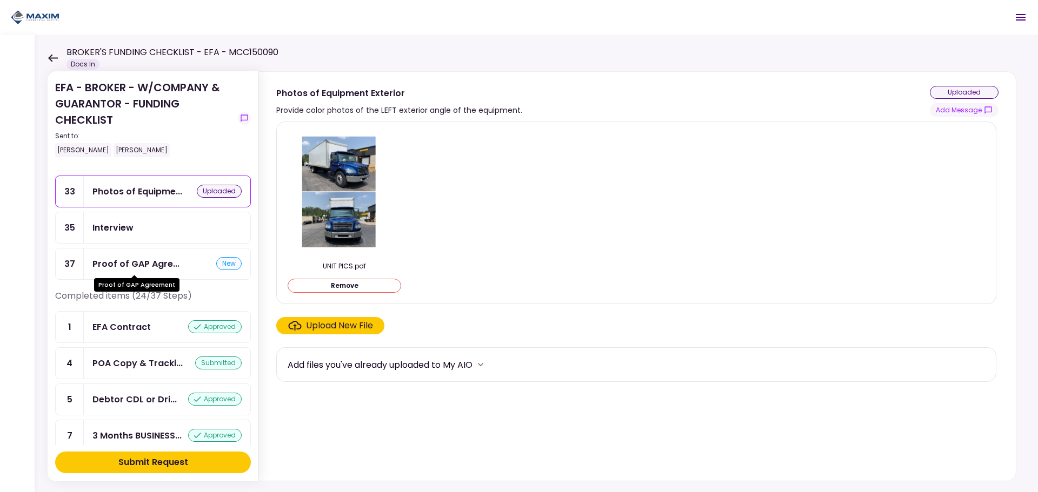
click at [151, 264] on div "Proof of GAP Agre..." at bounding box center [135, 264] width 87 height 14
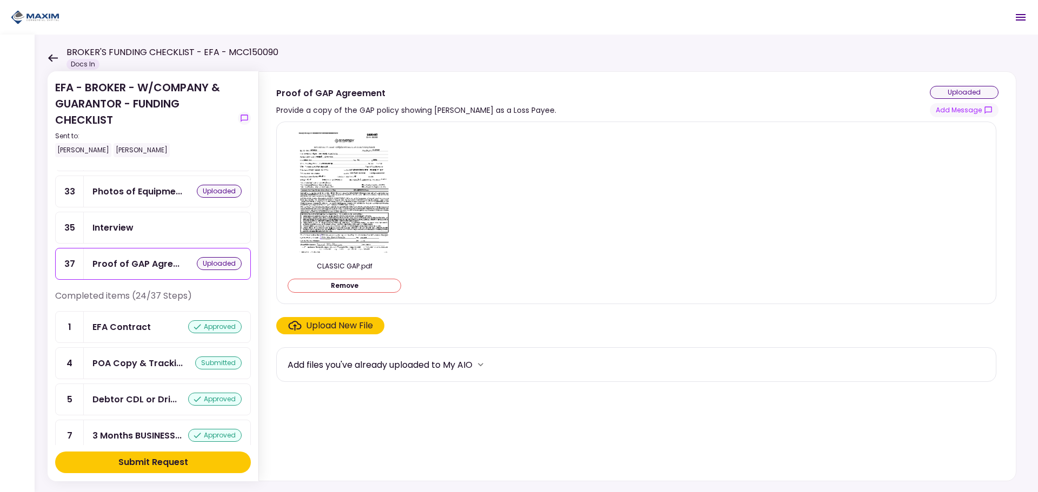
click at [151, 238] on div "Interview" at bounding box center [167, 227] width 166 height 31
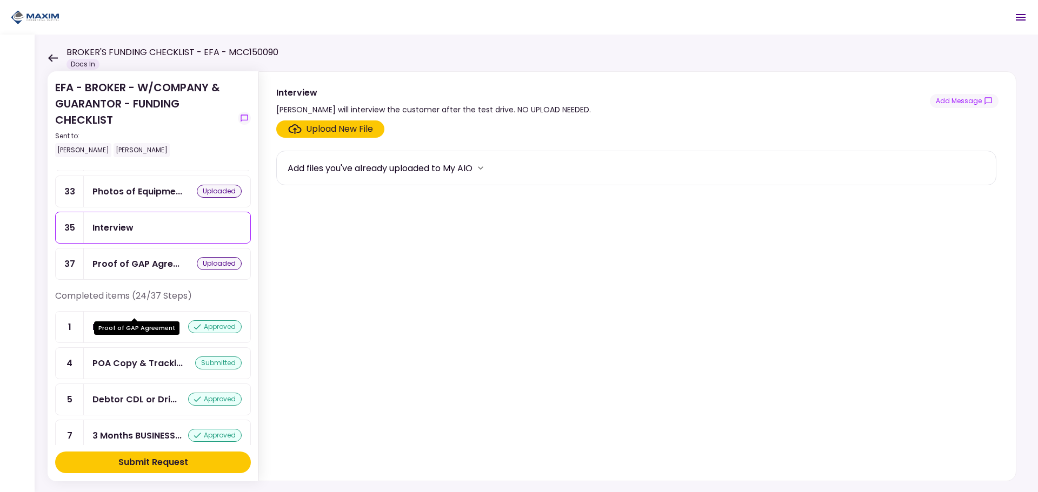
scroll to position [252, 0]
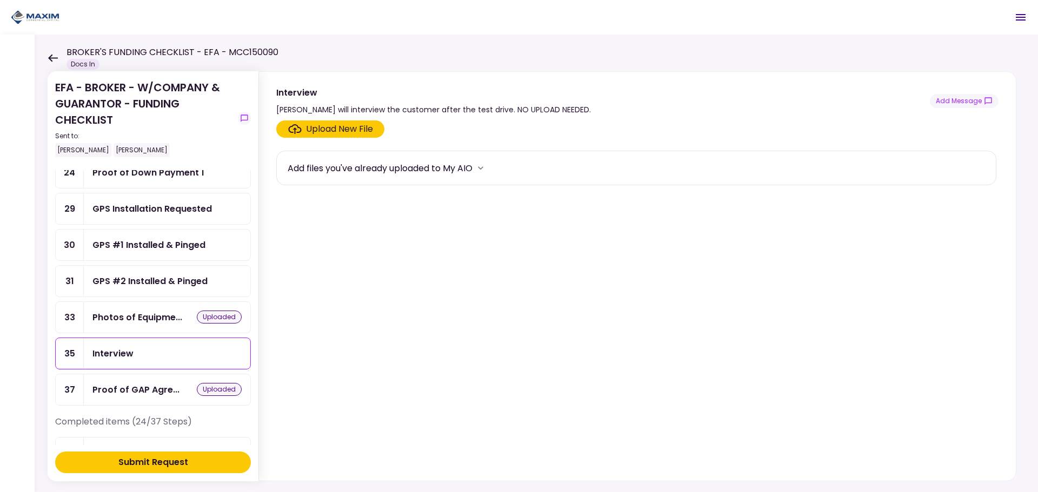
click at [165, 283] on div "GPS #2 Installed & Pinged" at bounding box center [149, 282] width 115 height 14
click at [167, 245] on div "GPS #1 Installed & Pinged" at bounding box center [148, 245] width 113 height 14
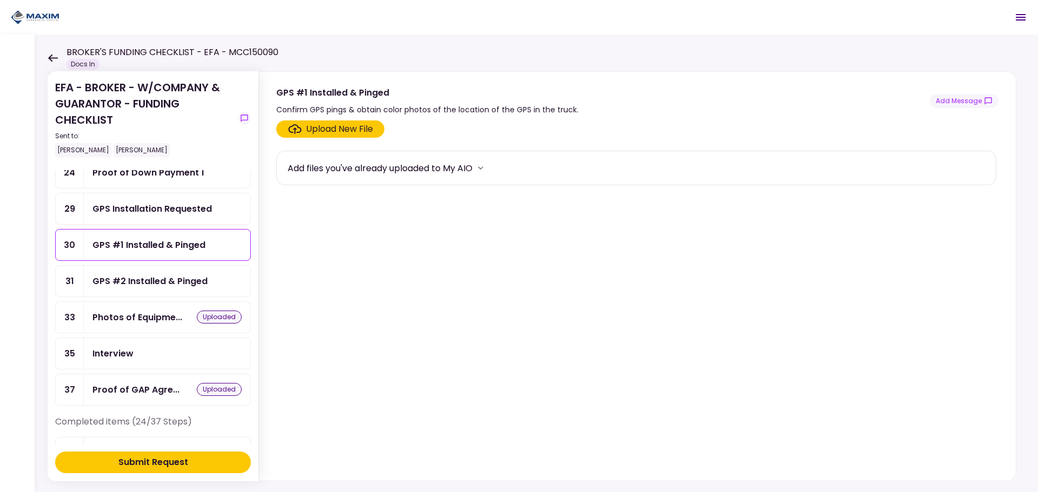
click at [168, 197] on div "GPS Installation Requested" at bounding box center [167, 208] width 166 height 31
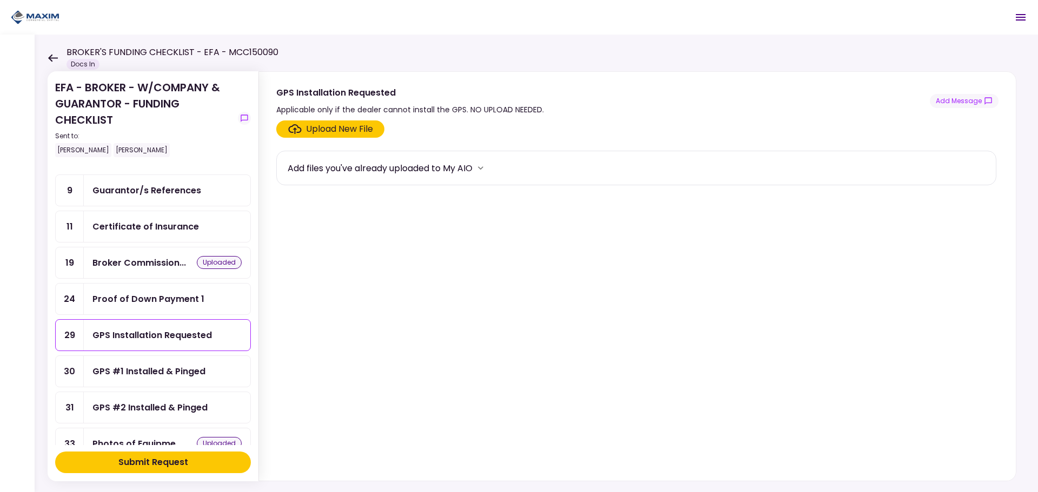
click at [175, 305] on div "Proof of Down Payment 1" at bounding box center [148, 299] width 112 height 14
click at [172, 226] on div "Certificate of Insurance" at bounding box center [145, 227] width 106 height 14
click at [157, 197] on div "Guarantor/s References" at bounding box center [167, 190] width 166 height 31
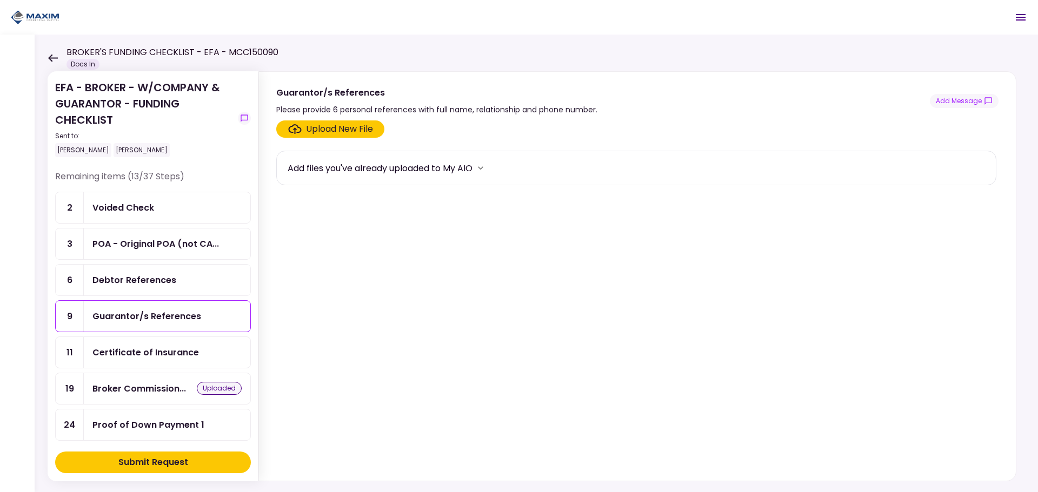
click at [144, 287] on div "Debtor References" at bounding box center [167, 280] width 166 height 31
click at [133, 251] on div "POA - Original POA (not CA..." at bounding box center [167, 244] width 166 height 31
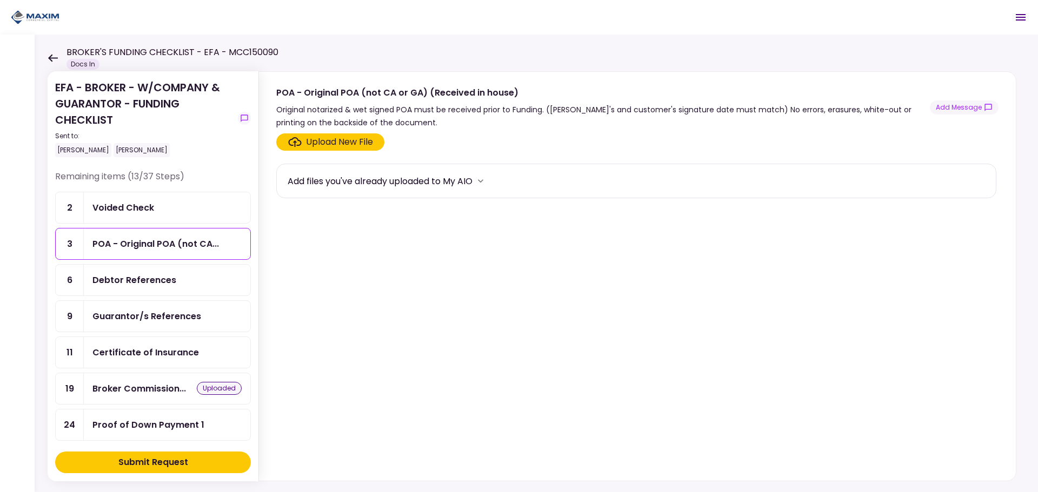
click at [121, 213] on div "Voided Check" at bounding box center [123, 208] width 62 height 14
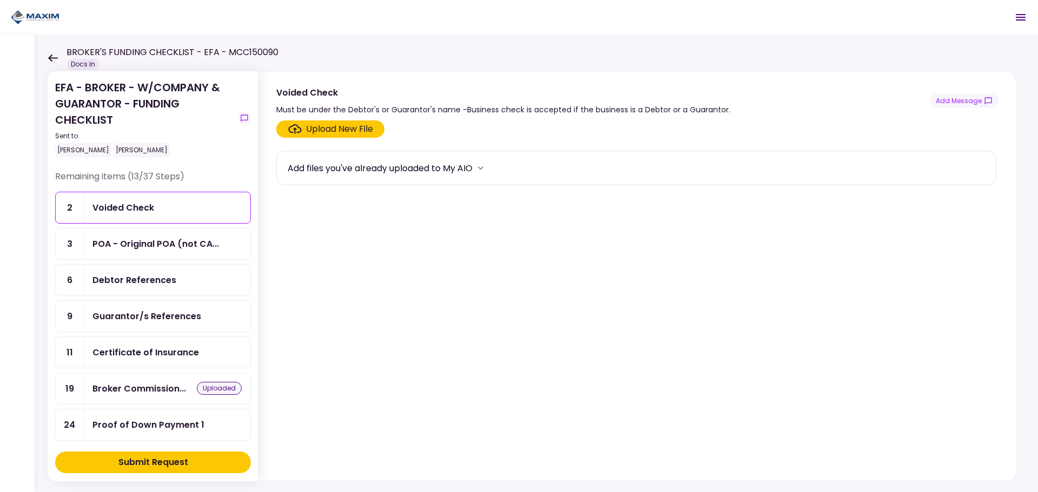
click at [142, 458] on div "Submit Request" at bounding box center [153, 462] width 70 height 13
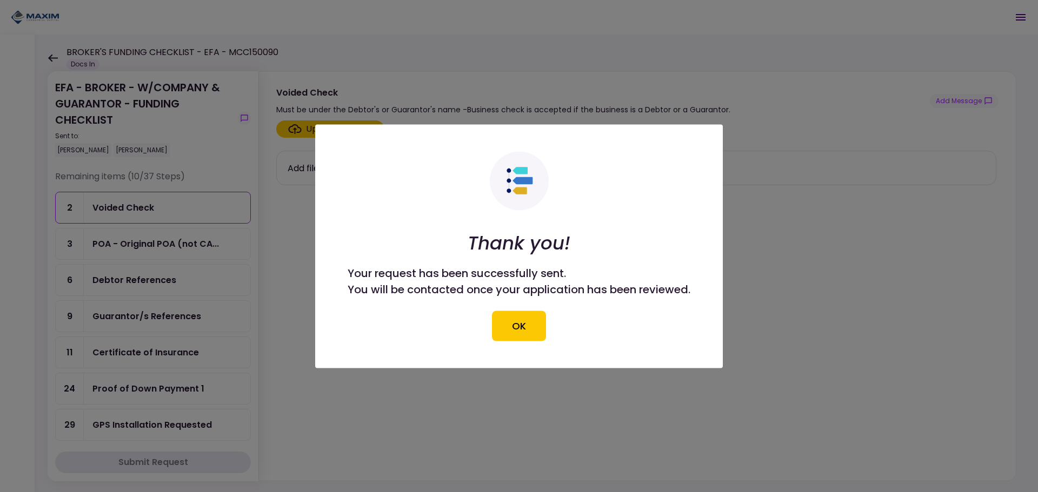
click at [540, 320] on button "OK" at bounding box center [519, 326] width 54 height 30
click at [526, 324] on section "Upload New File Add files you've already uploaded to My AIO" at bounding box center [637, 299] width 722 height 356
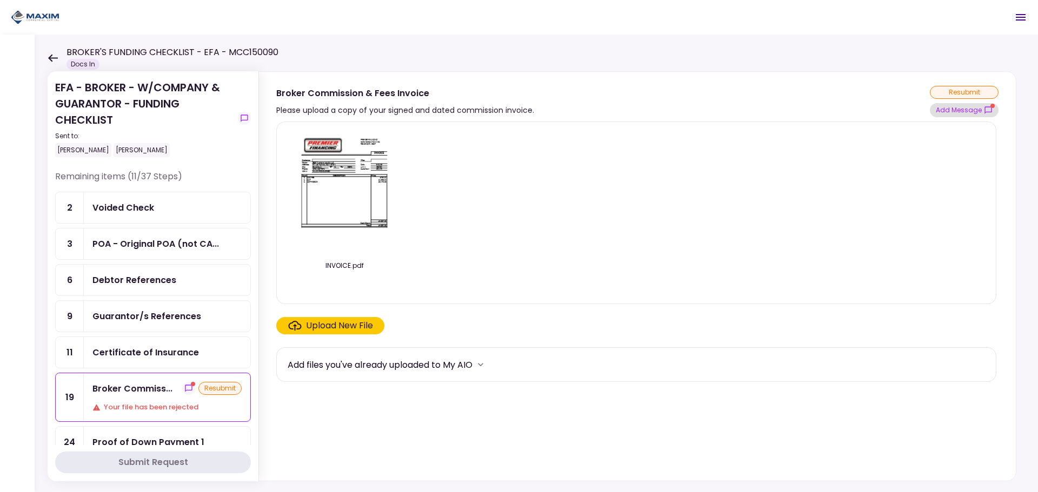
click at [974, 111] on button "Add Message" at bounding box center [964, 110] width 69 height 14
